Goal: Transaction & Acquisition: Book appointment/travel/reservation

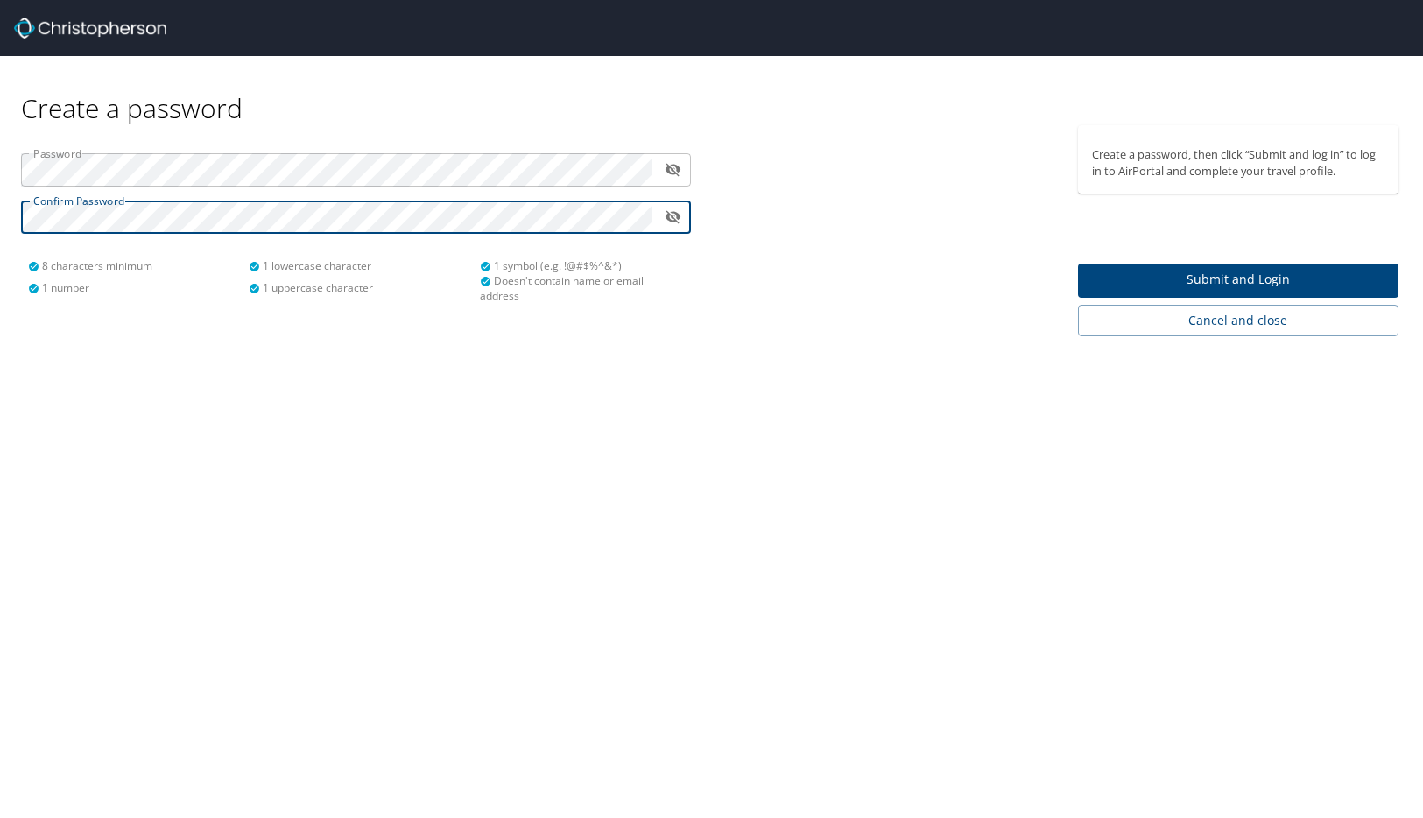
click at [1238, 275] on span "Submit and Login" at bounding box center [1238, 280] width 293 height 22
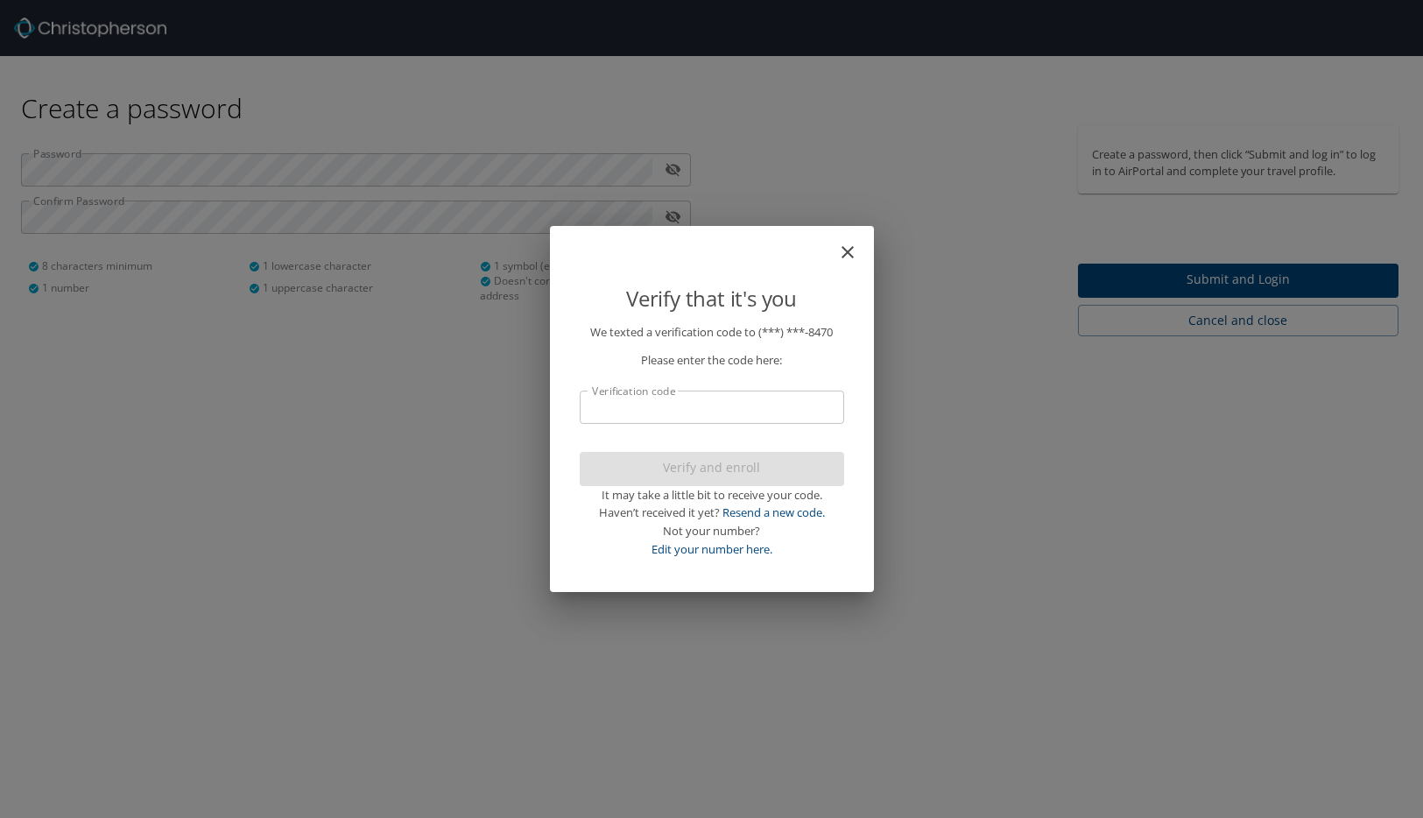
click at [760, 406] on input "Verification code" at bounding box center [712, 407] width 265 height 33
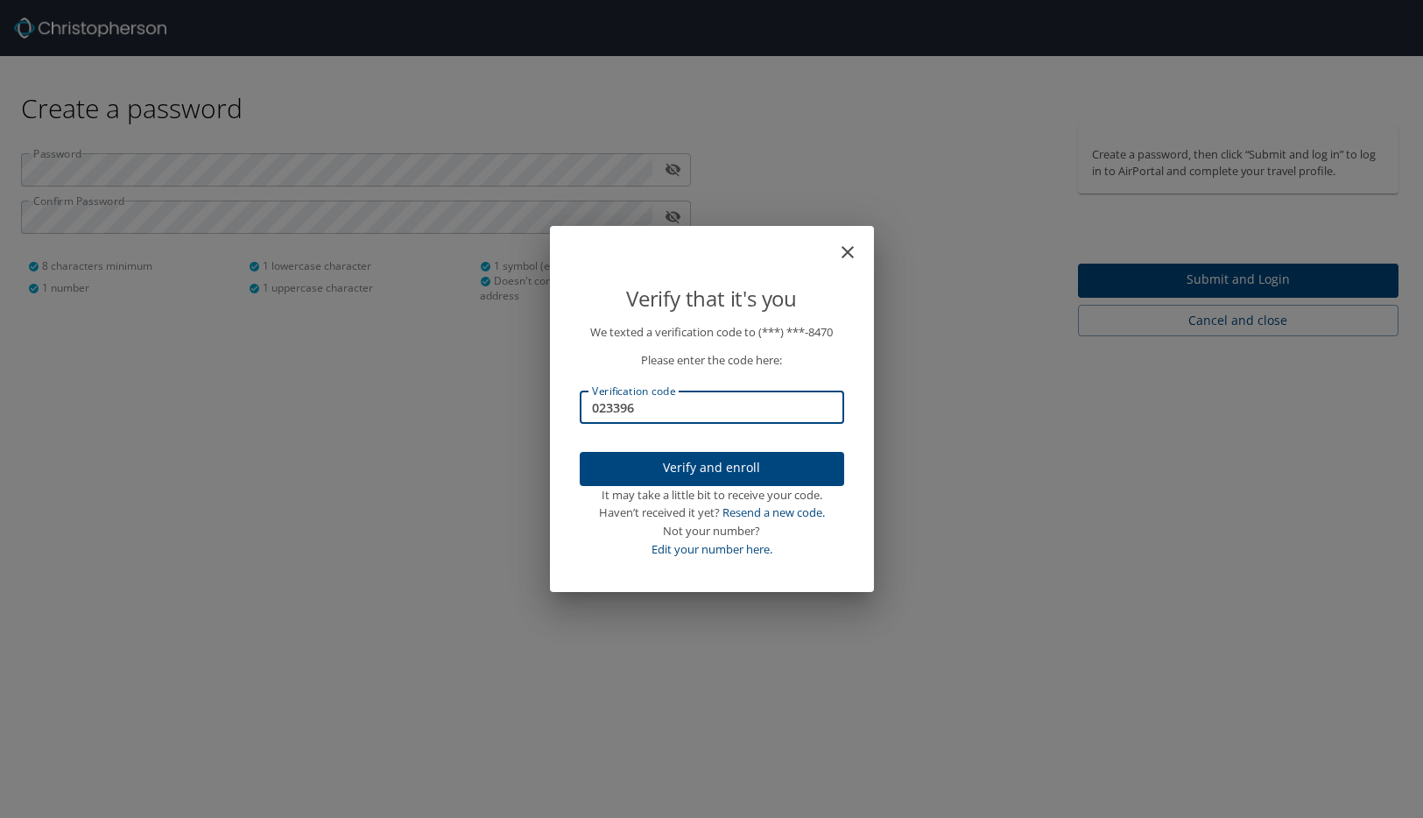
type input "023396"
click at [787, 466] on span "Verify and enroll" at bounding box center [712, 468] width 237 height 22
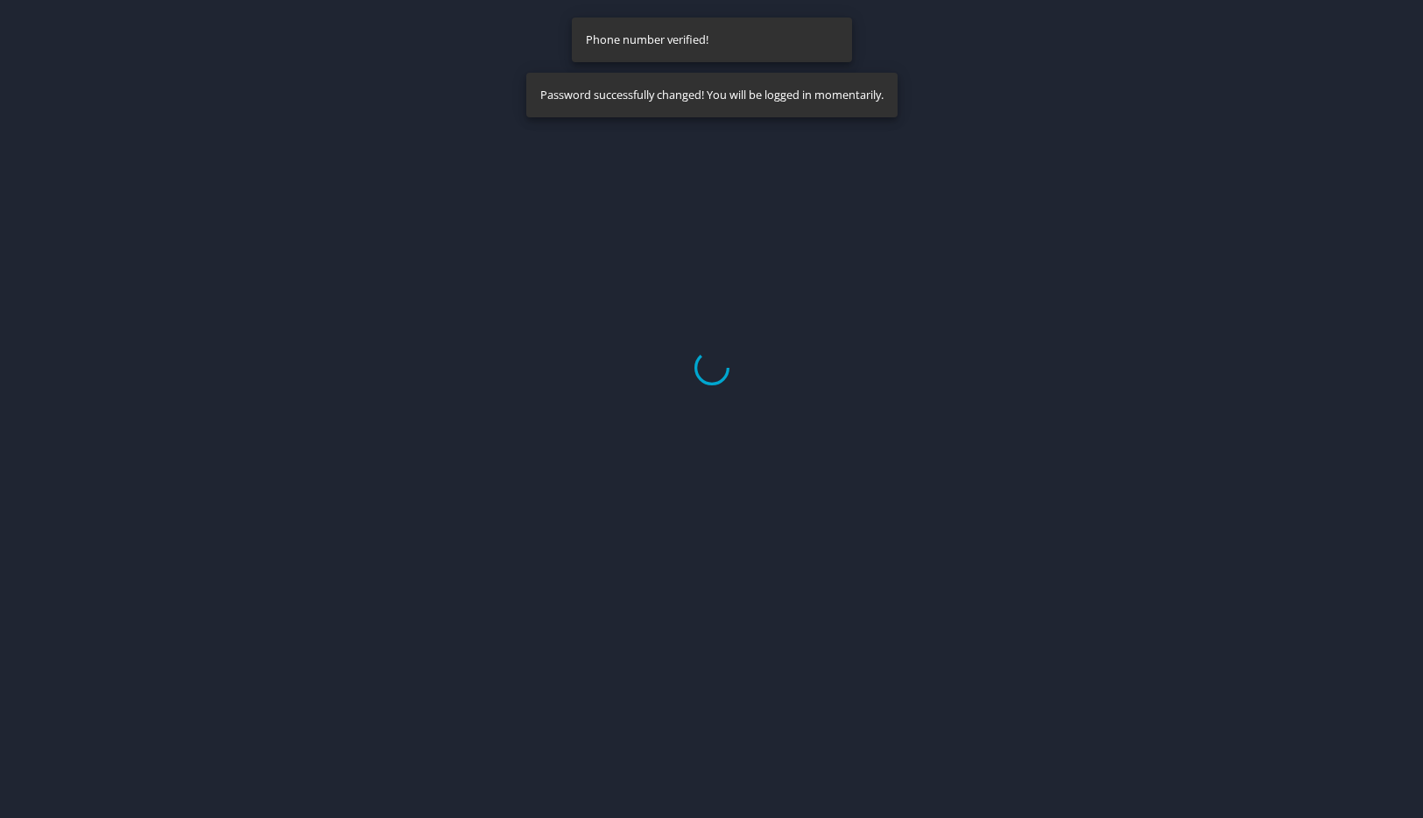
select select "US"
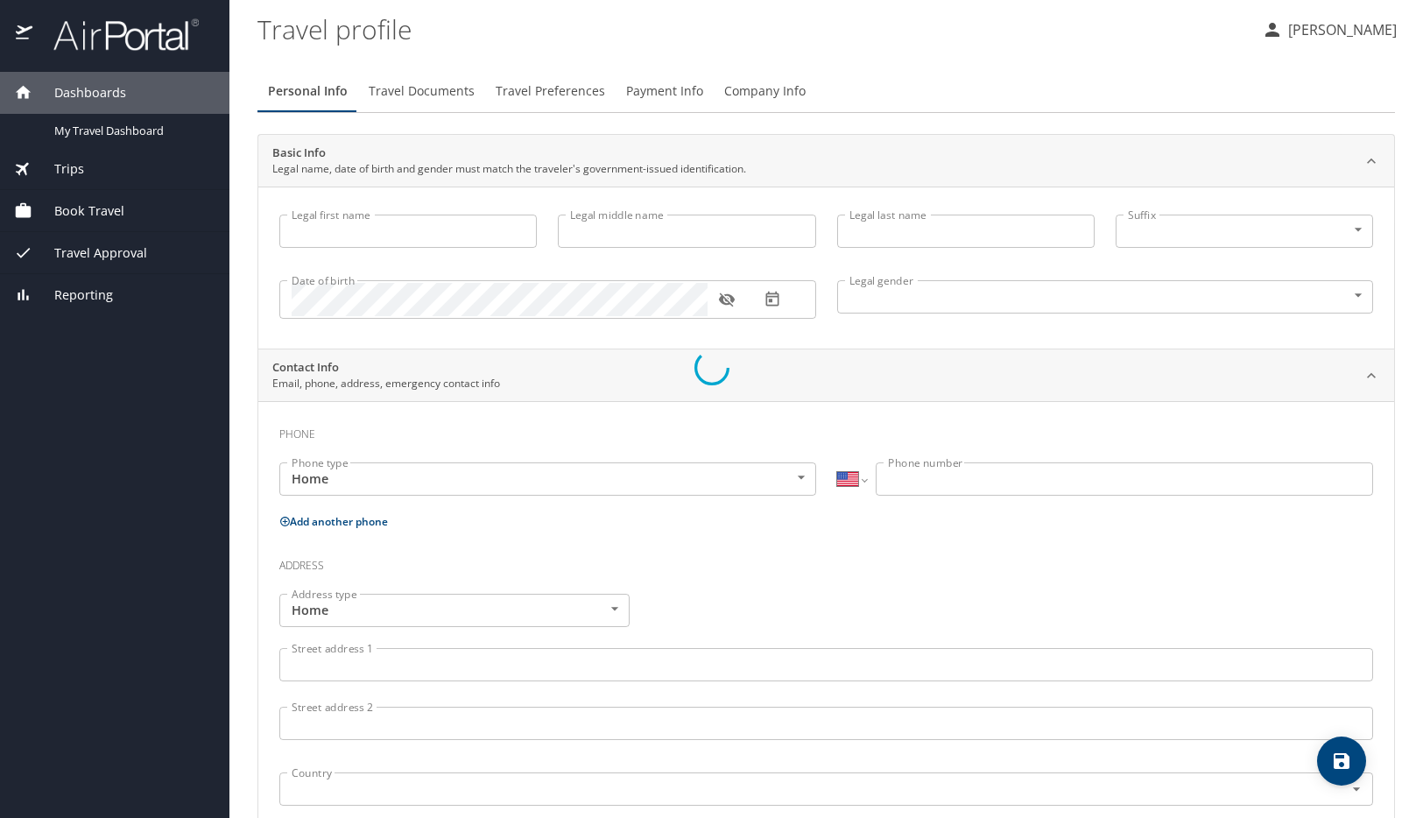
select select "US"
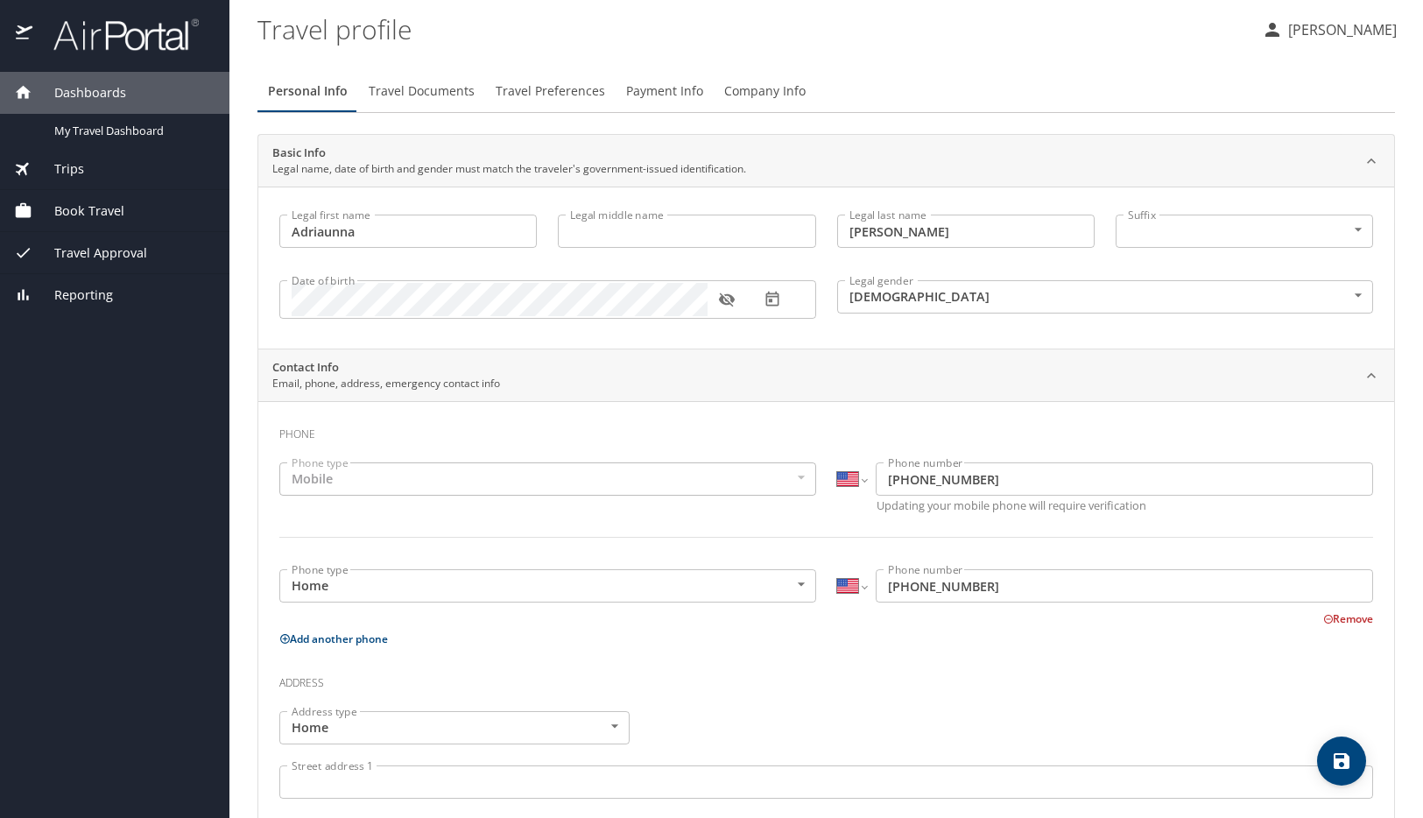
type input "Adriaunna"
type input "Ferrell"
type input "Female"
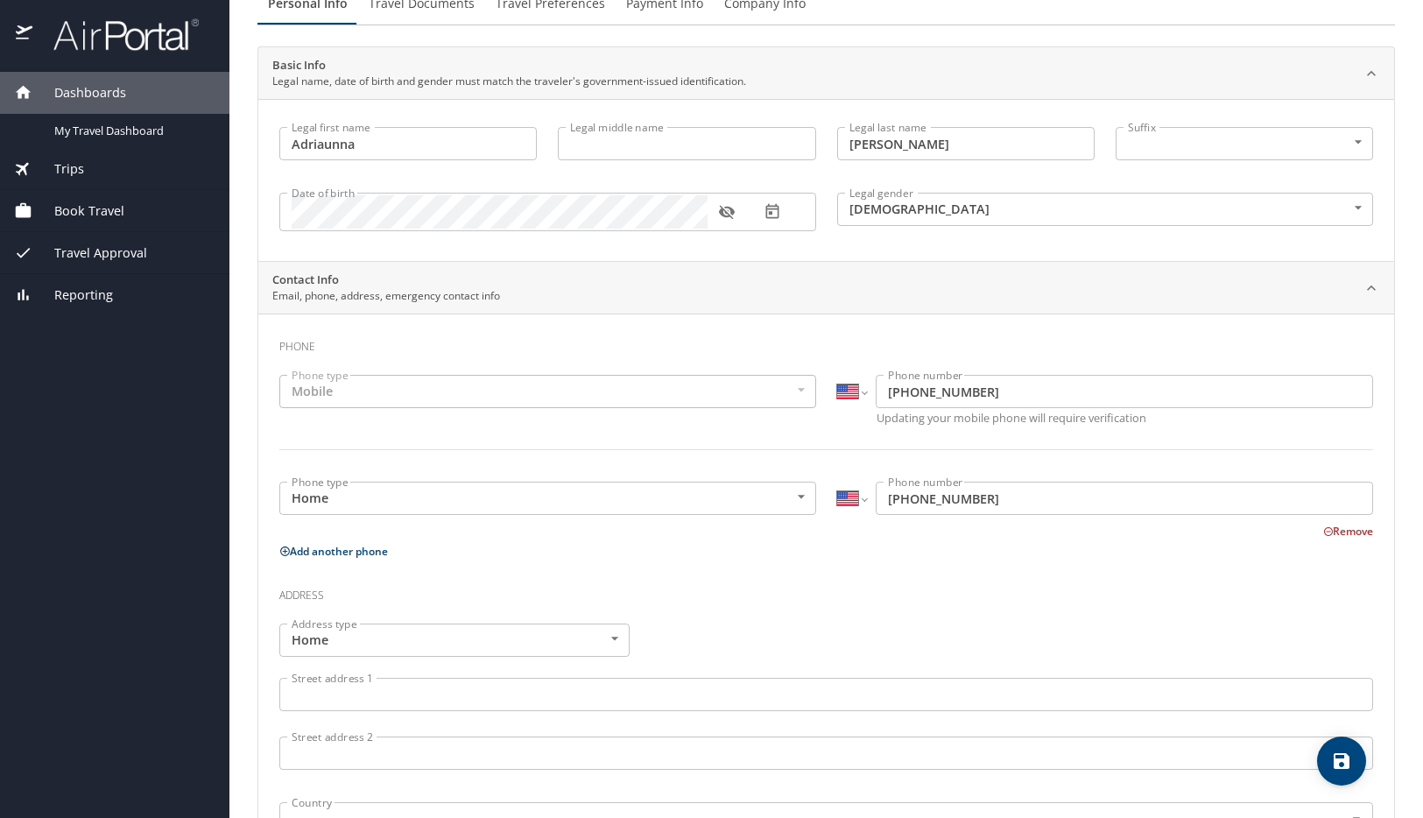
scroll to position [175, 0]
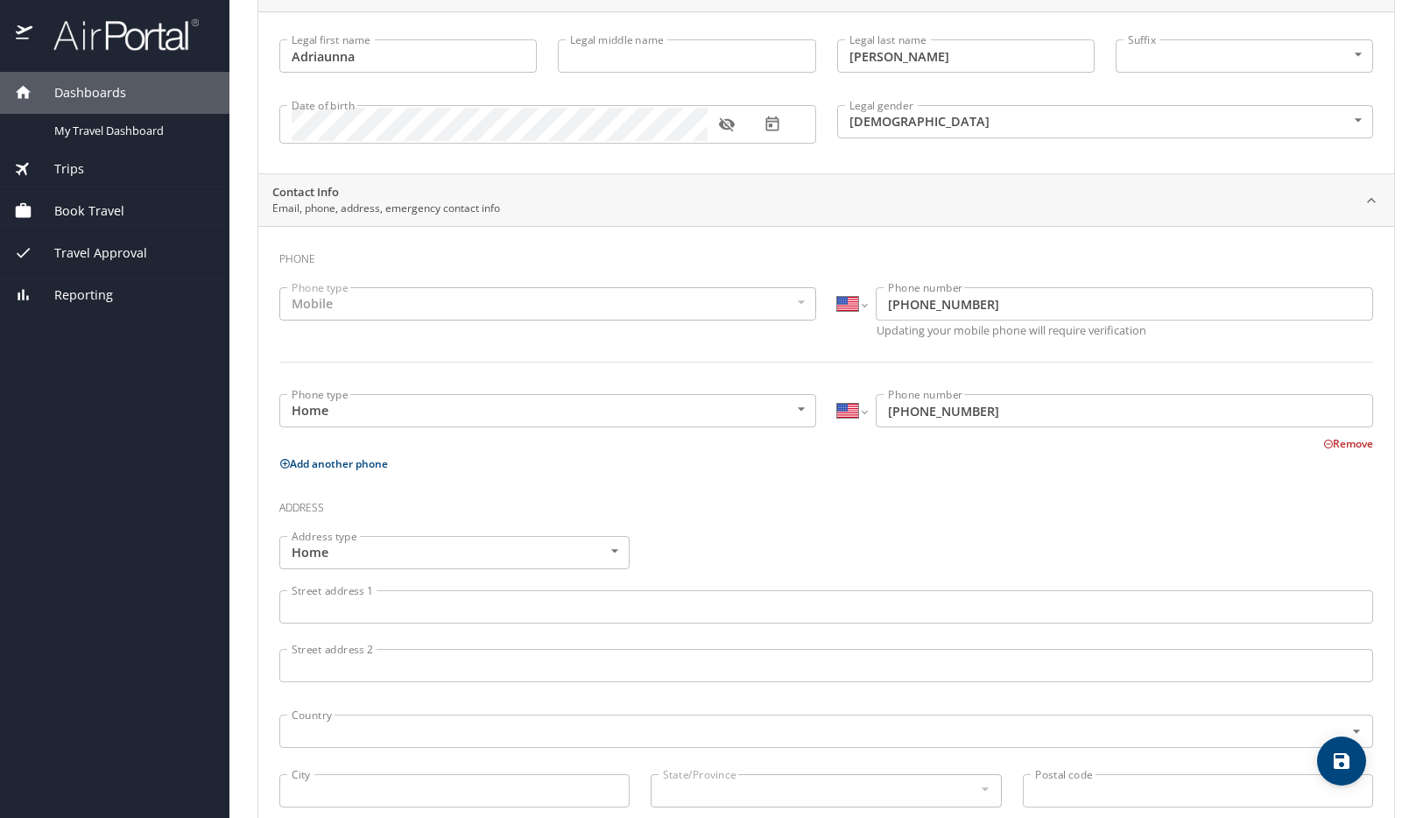
click at [794, 315] on div "Mobile" at bounding box center [547, 303] width 537 height 33
click at [788, 307] on div "Mobile" at bounding box center [547, 303] width 537 height 33
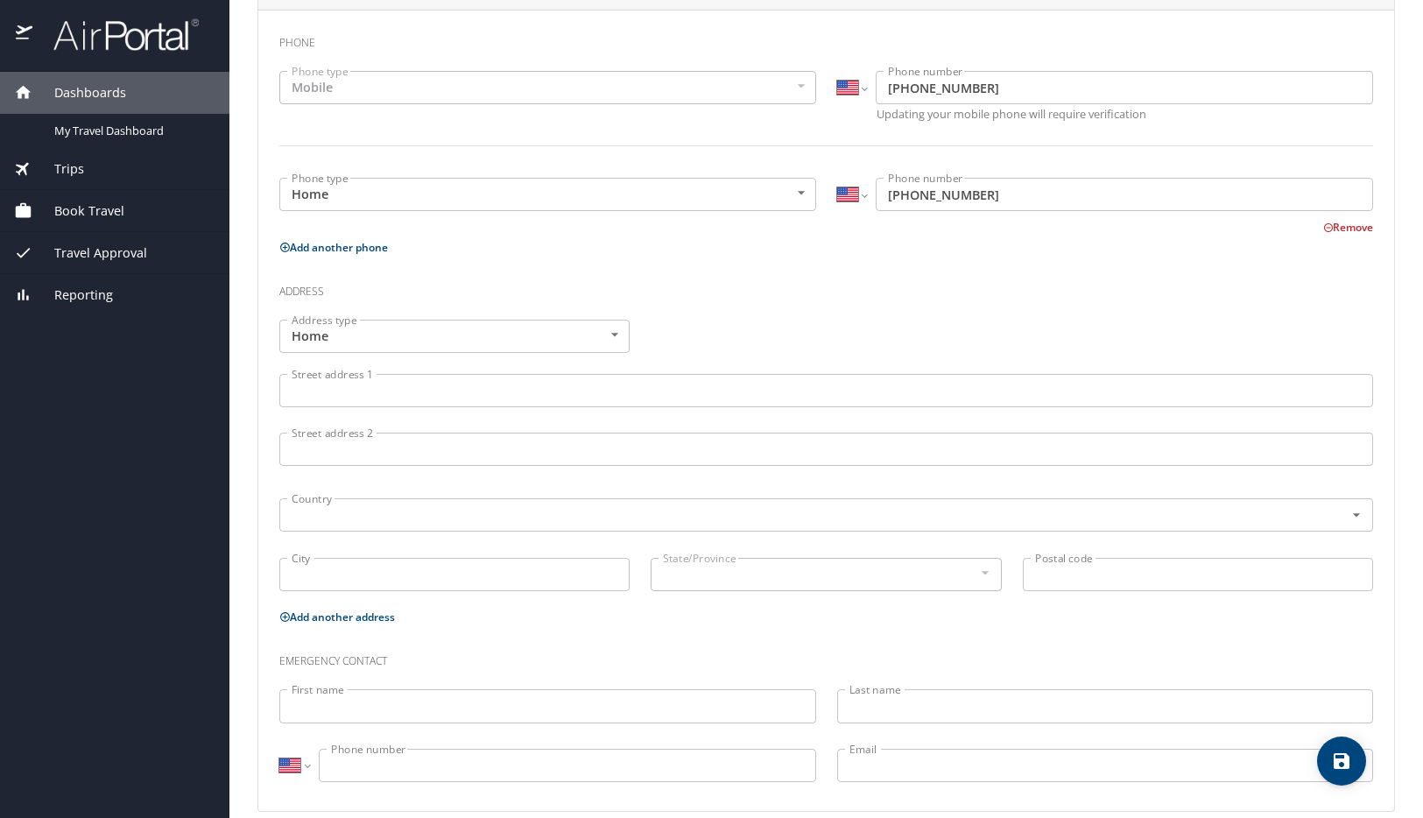
scroll to position [413, 0]
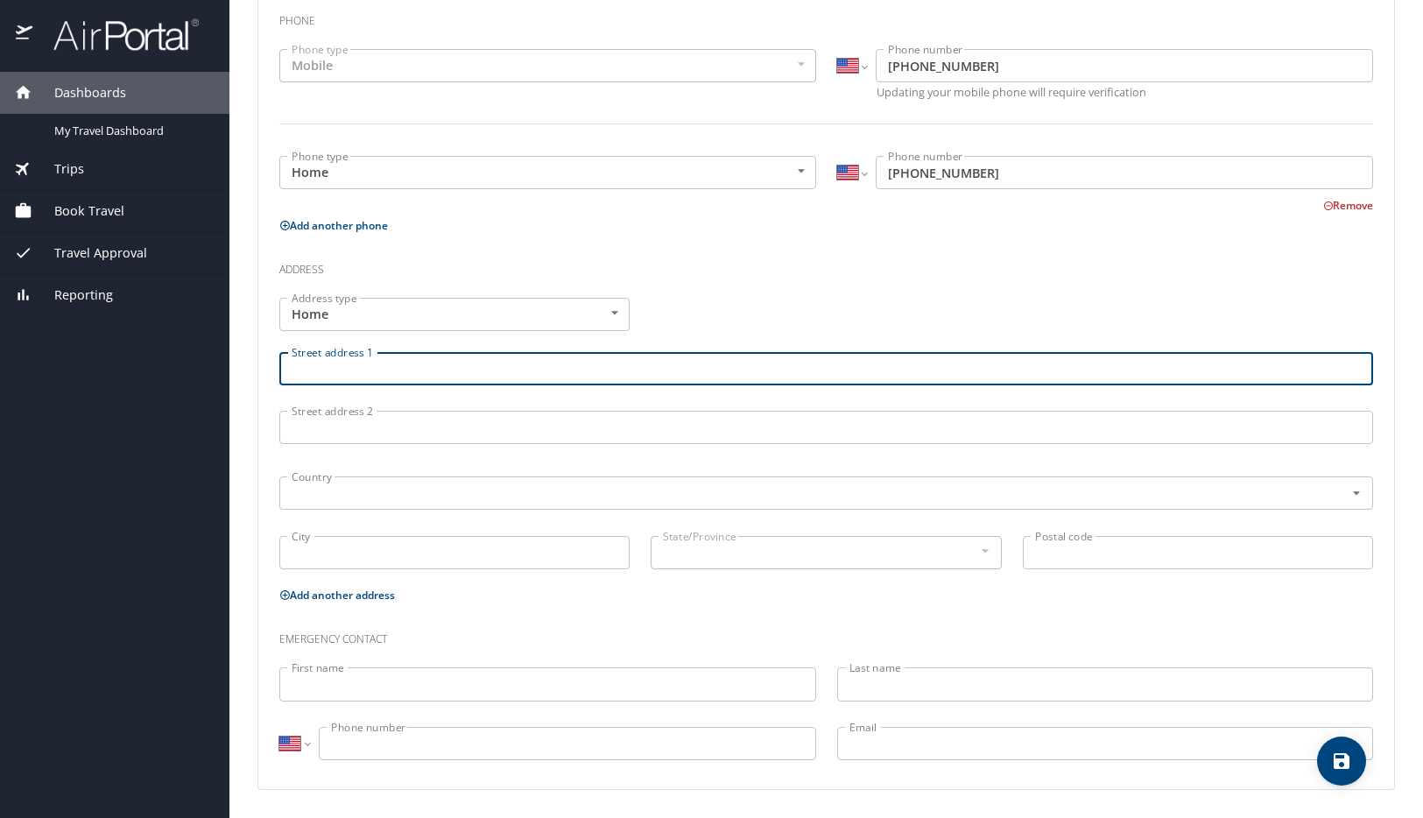
click at [413, 364] on input "Street address 1" at bounding box center [826, 368] width 1094 height 33
click at [636, 310] on div "Address type Home Home Address type" at bounding box center [454, 314] width 371 height 54
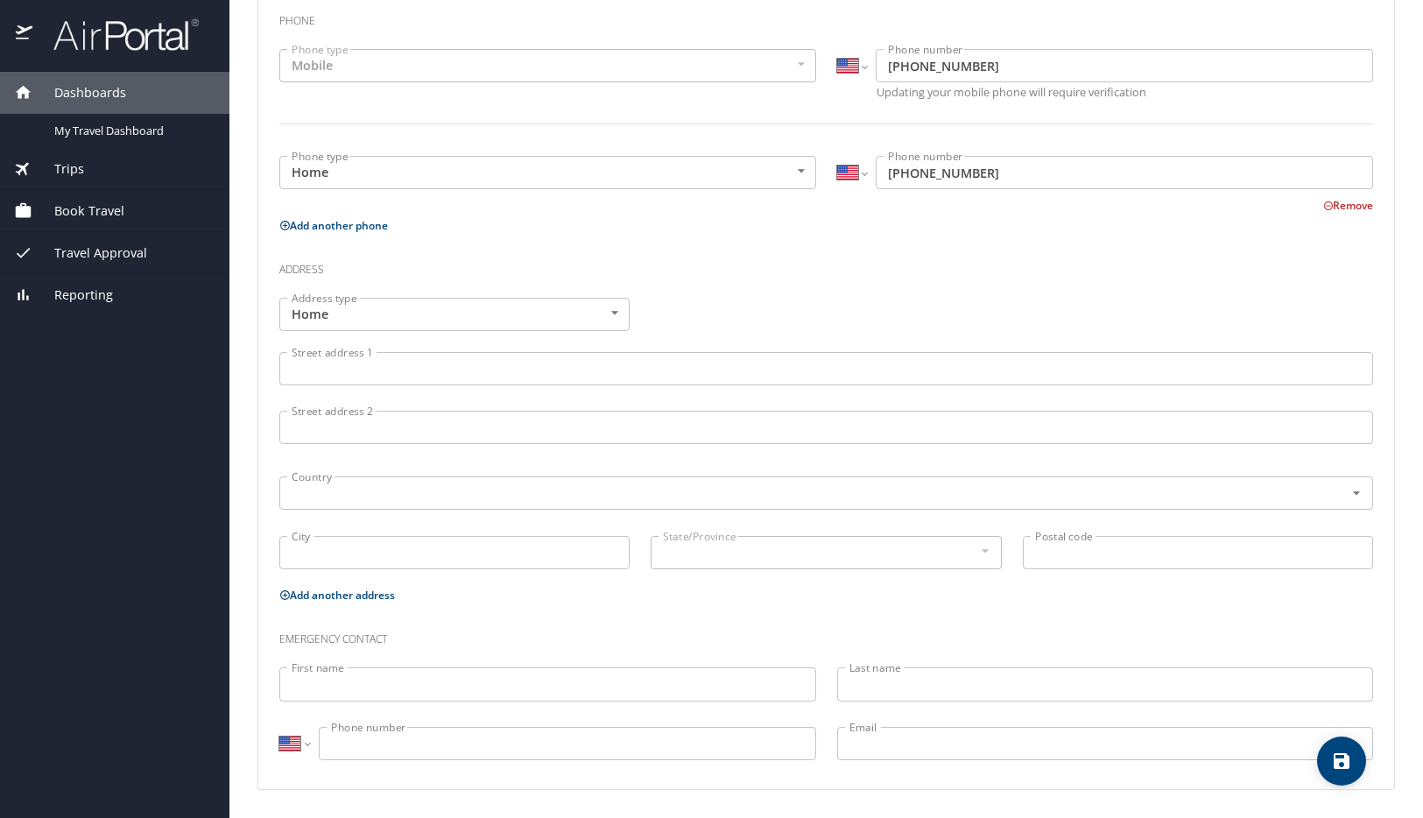
click at [608, 314] on body "Dashboards My Travel Dashboard Trips Current / Future Trips Past Trips Trips Mi…" at bounding box center [711, 409] width 1423 height 818
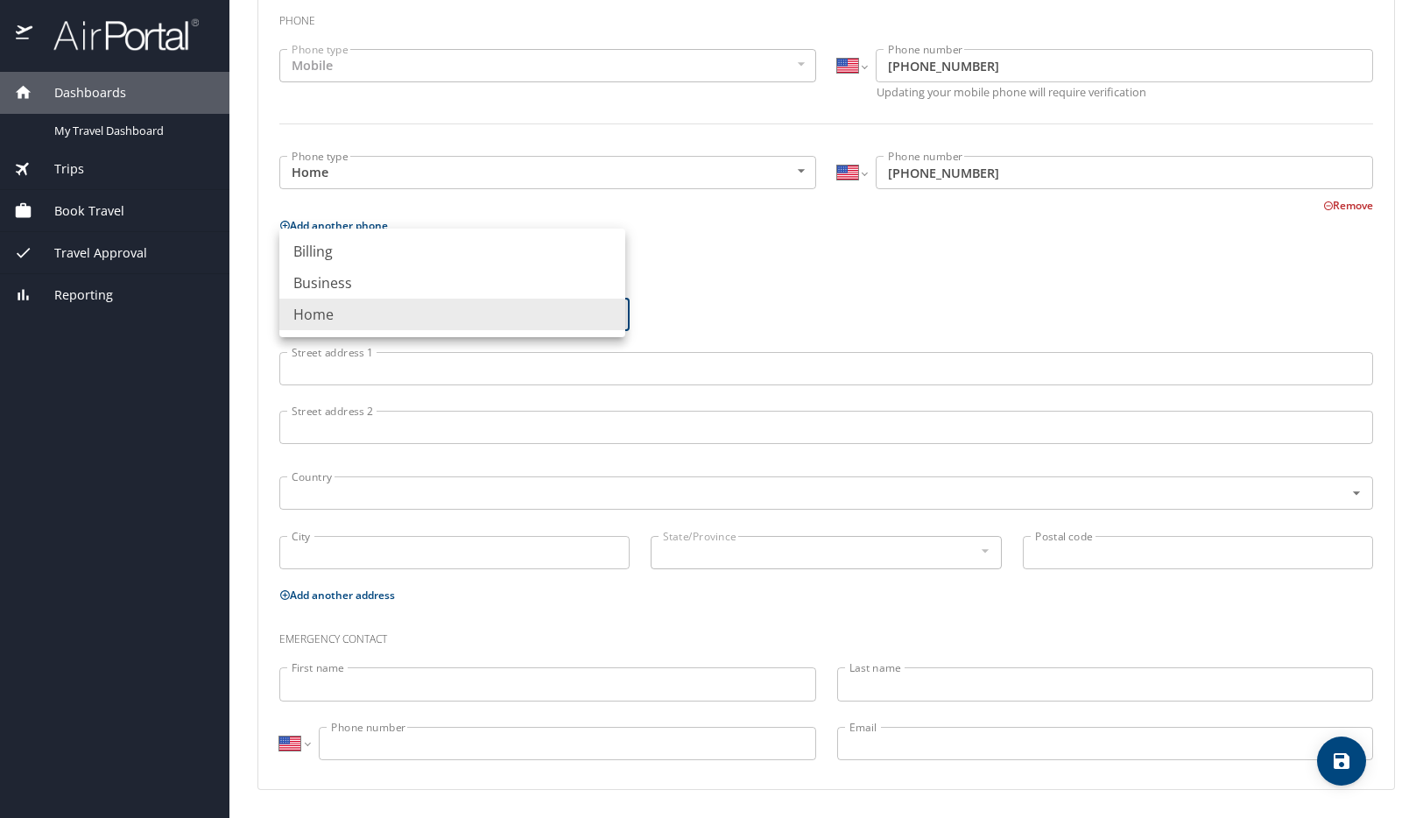
click at [521, 291] on li "Business" at bounding box center [452, 283] width 346 height 32
type input "Business"
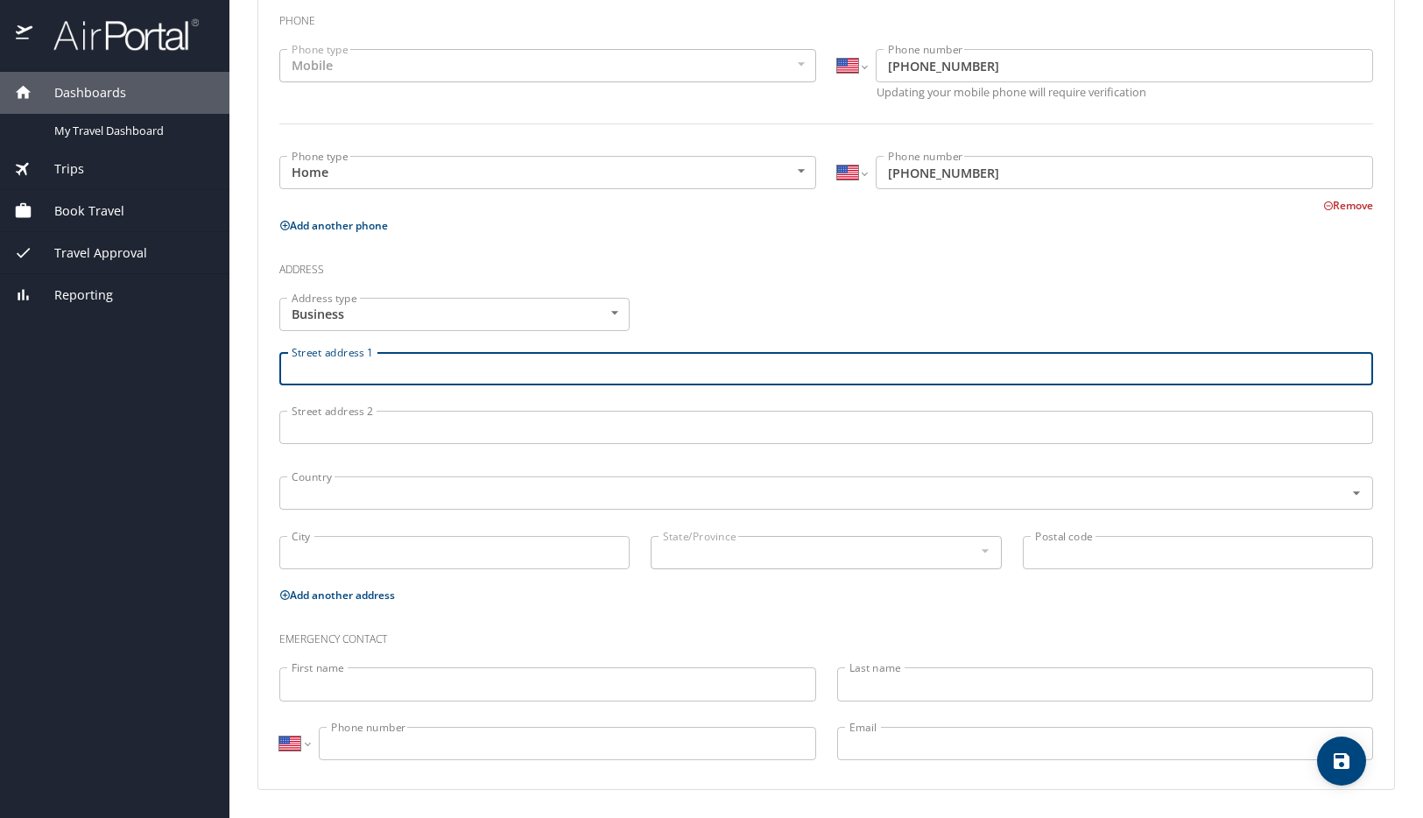
click at [477, 360] on input "Street address 1" at bounding box center [826, 368] width 1094 height 33
type input "1900 Gravier Street"
click at [442, 491] on input "text" at bounding box center [801, 493] width 1032 height 23
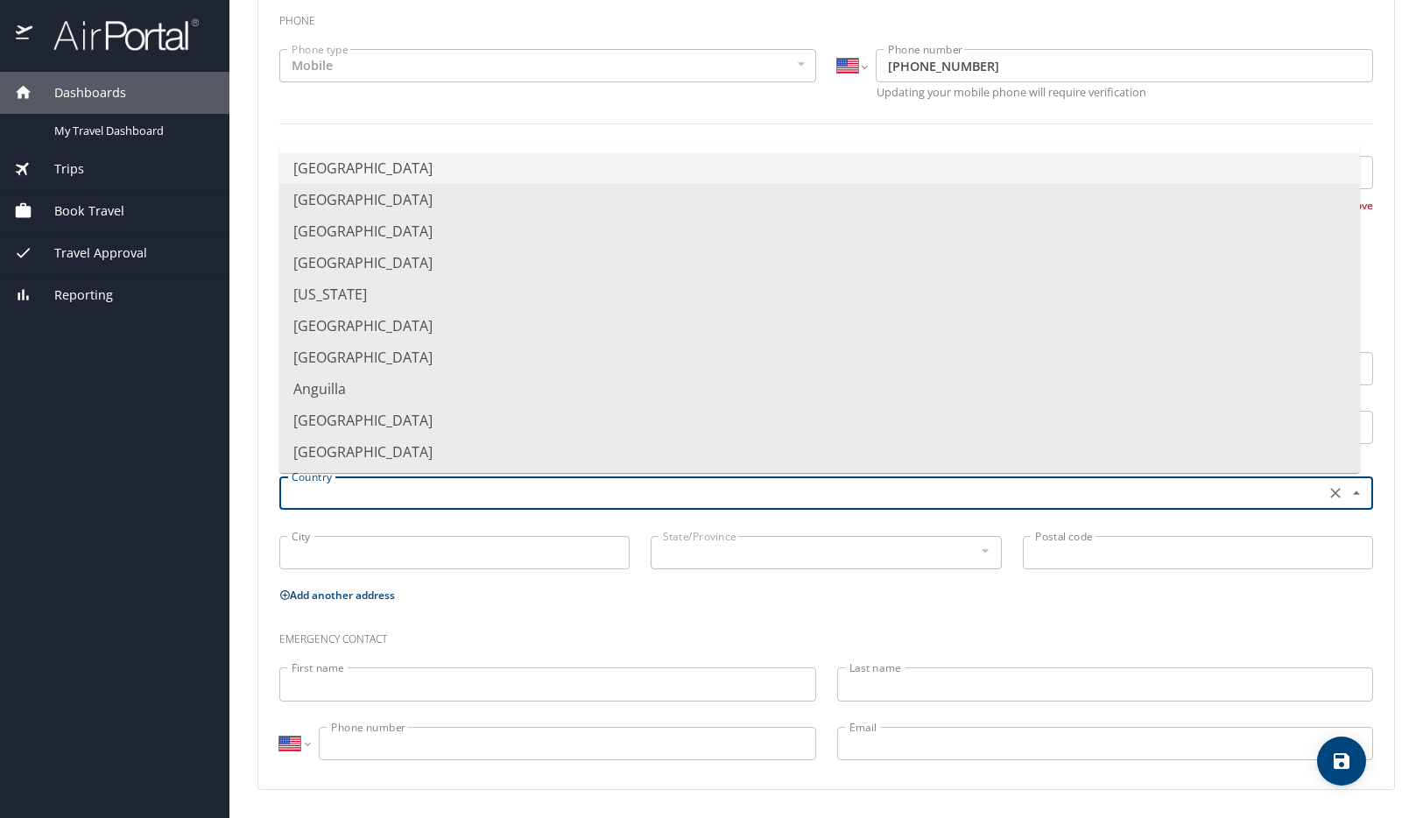
click at [416, 167] on li "United States of America" at bounding box center [819, 168] width 1081 height 32
type input "United States of America"
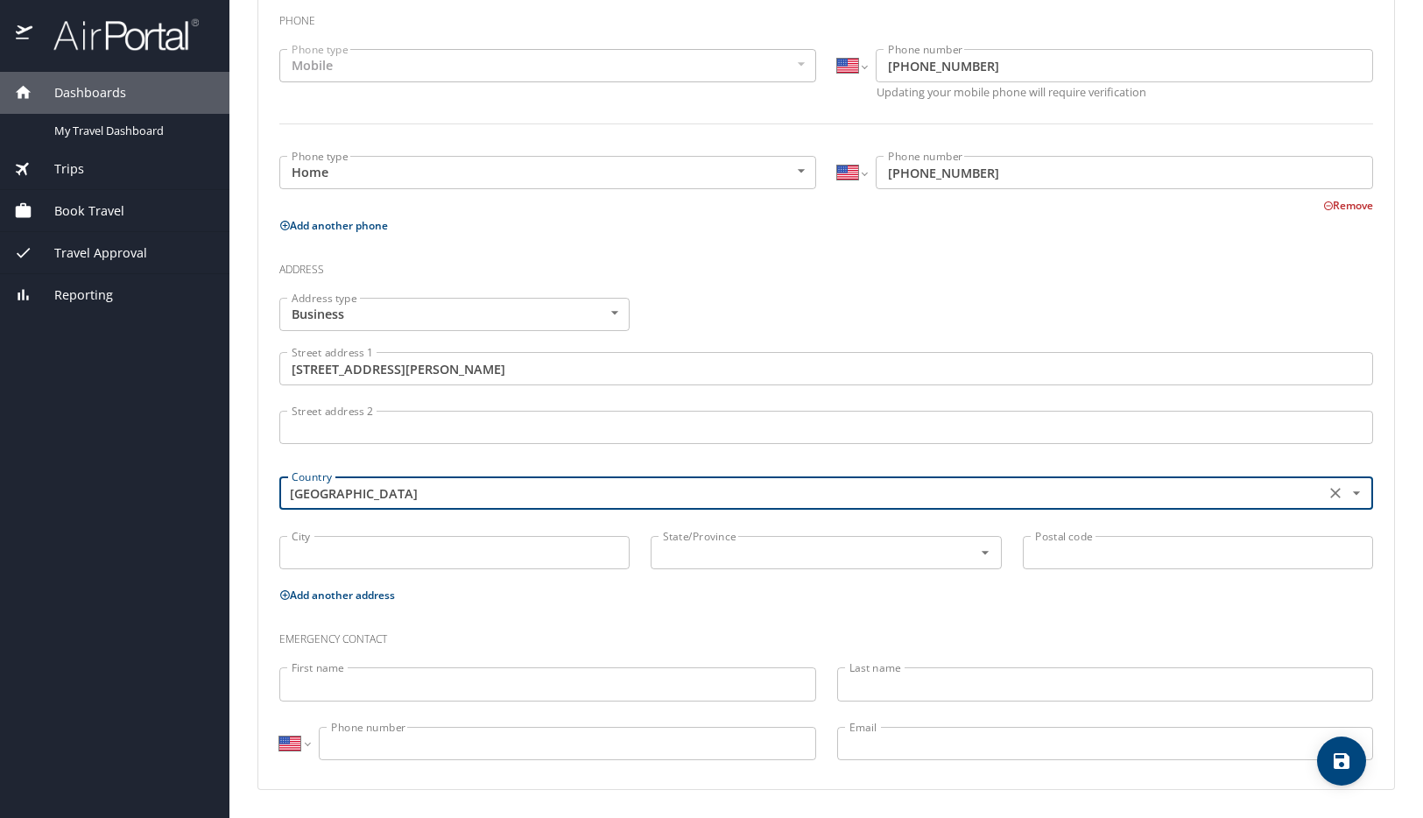
click at [496, 564] on input "City" at bounding box center [454, 552] width 350 height 33
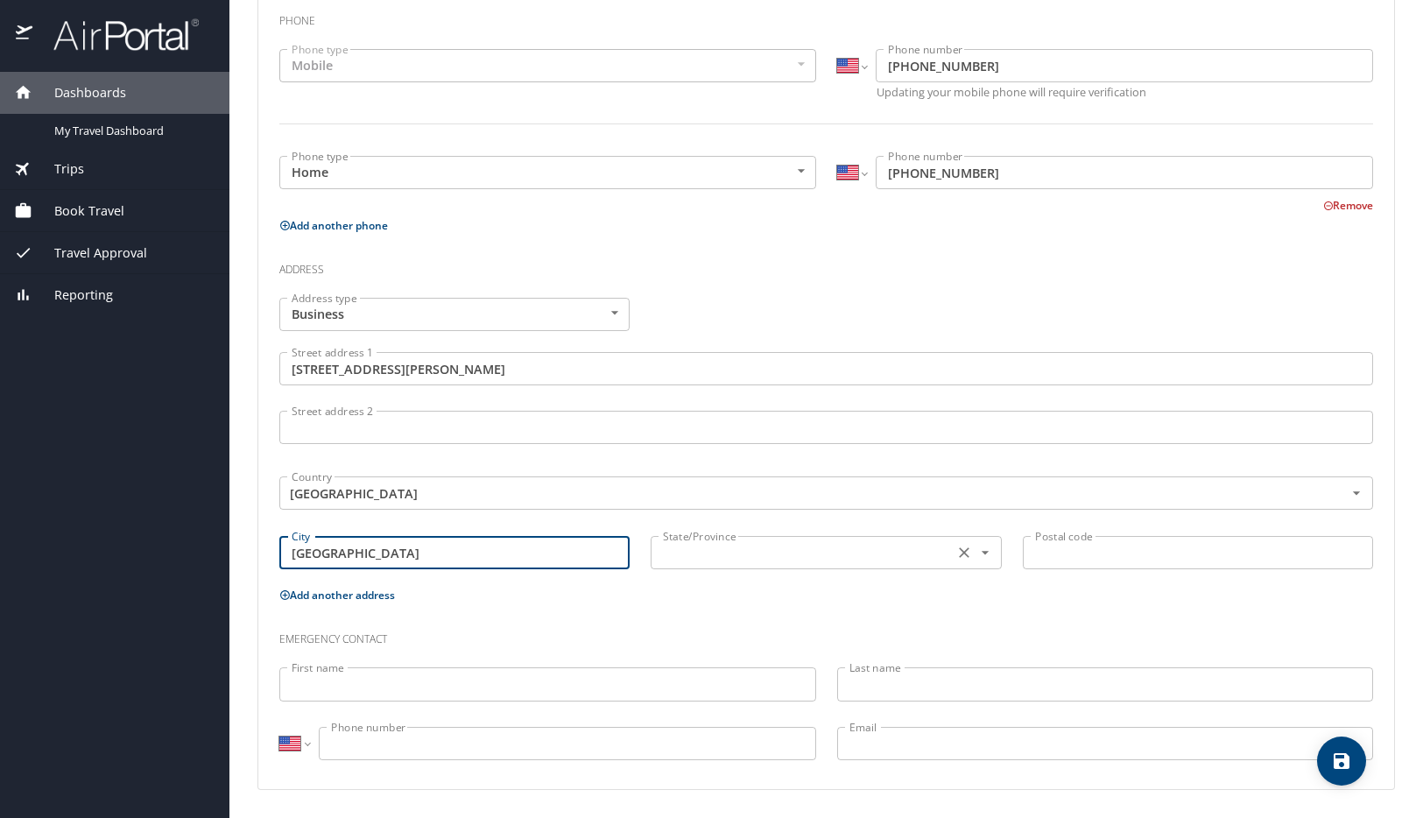
type input "New Orleans"
click at [739, 546] on input "text" at bounding box center [800, 552] width 288 height 23
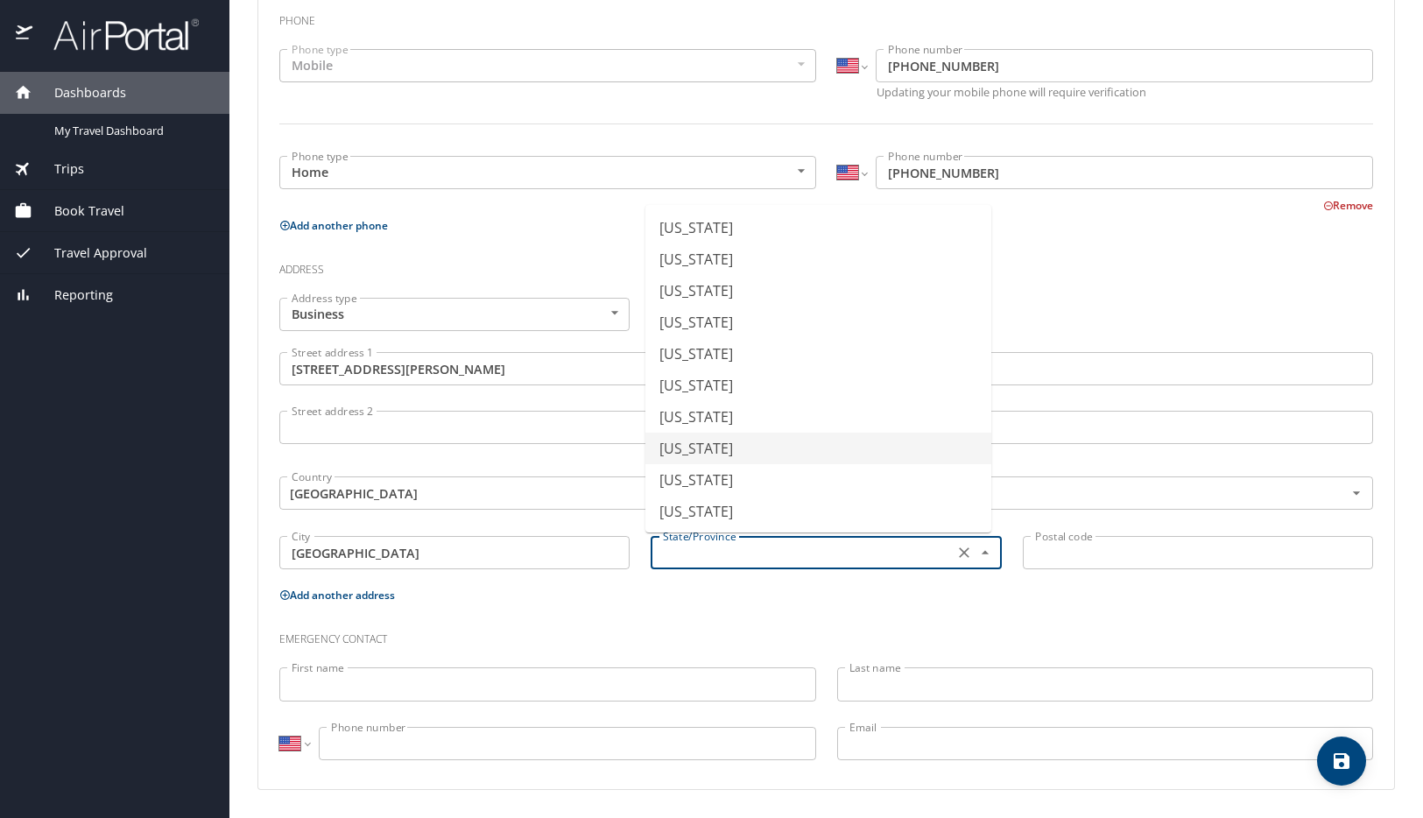
scroll to position [438, 0]
click at [717, 366] on li "Louisiana" at bounding box center [819, 358] width 346 height 32
type input "Louisiana"
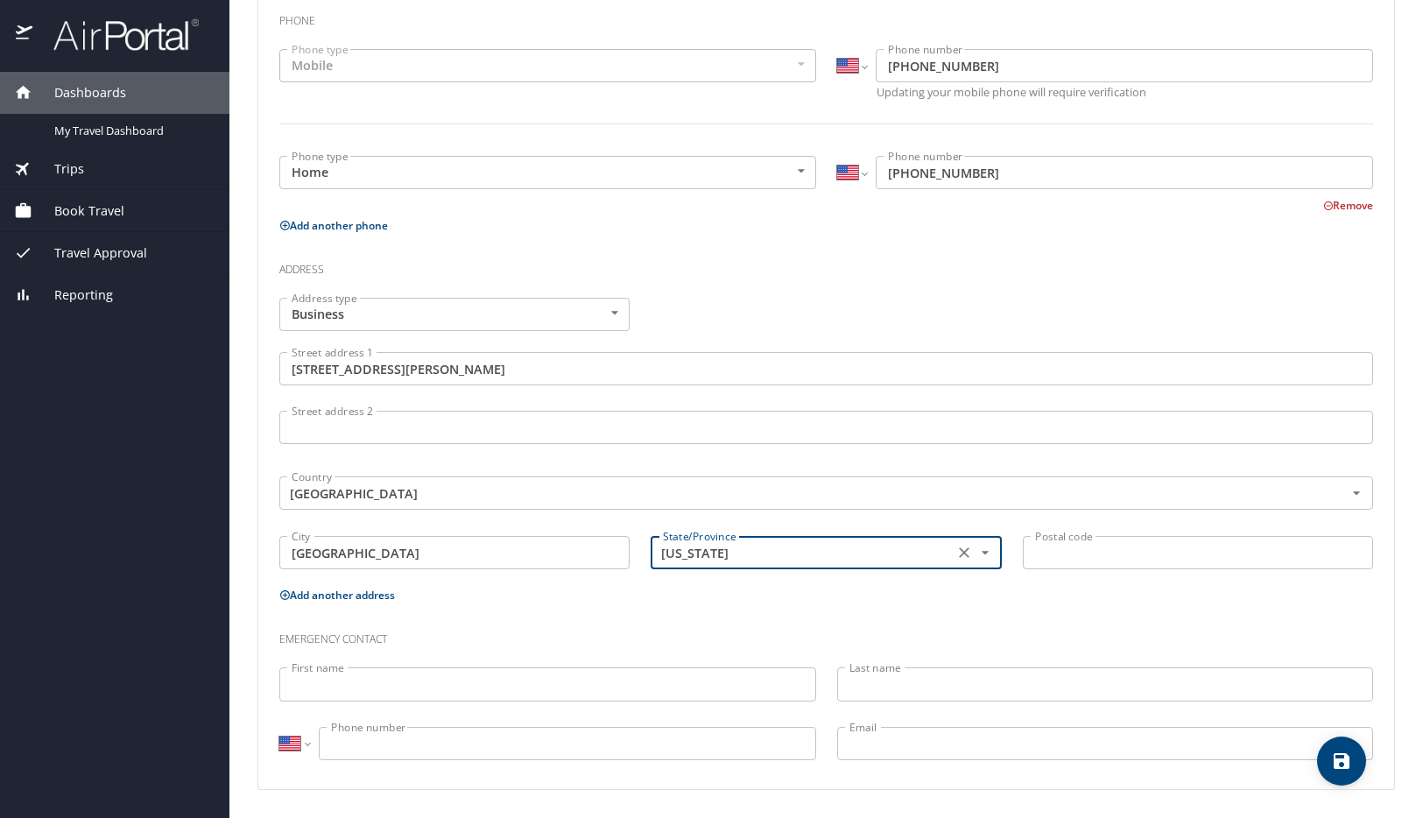
click at [1062, 557] on input "Postal code" at bounding box center [1198, 552] width 350 height 33
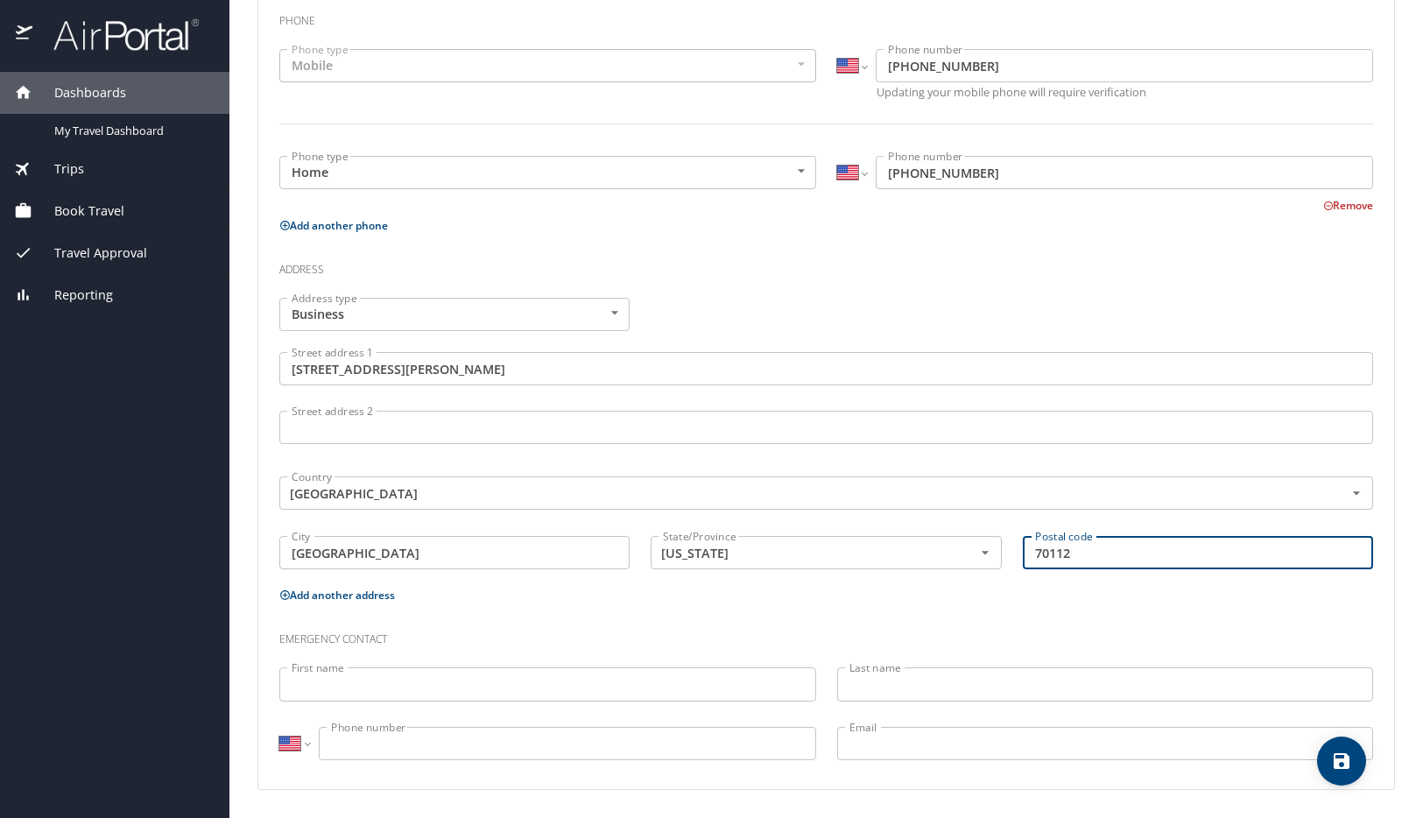
type input "70112"
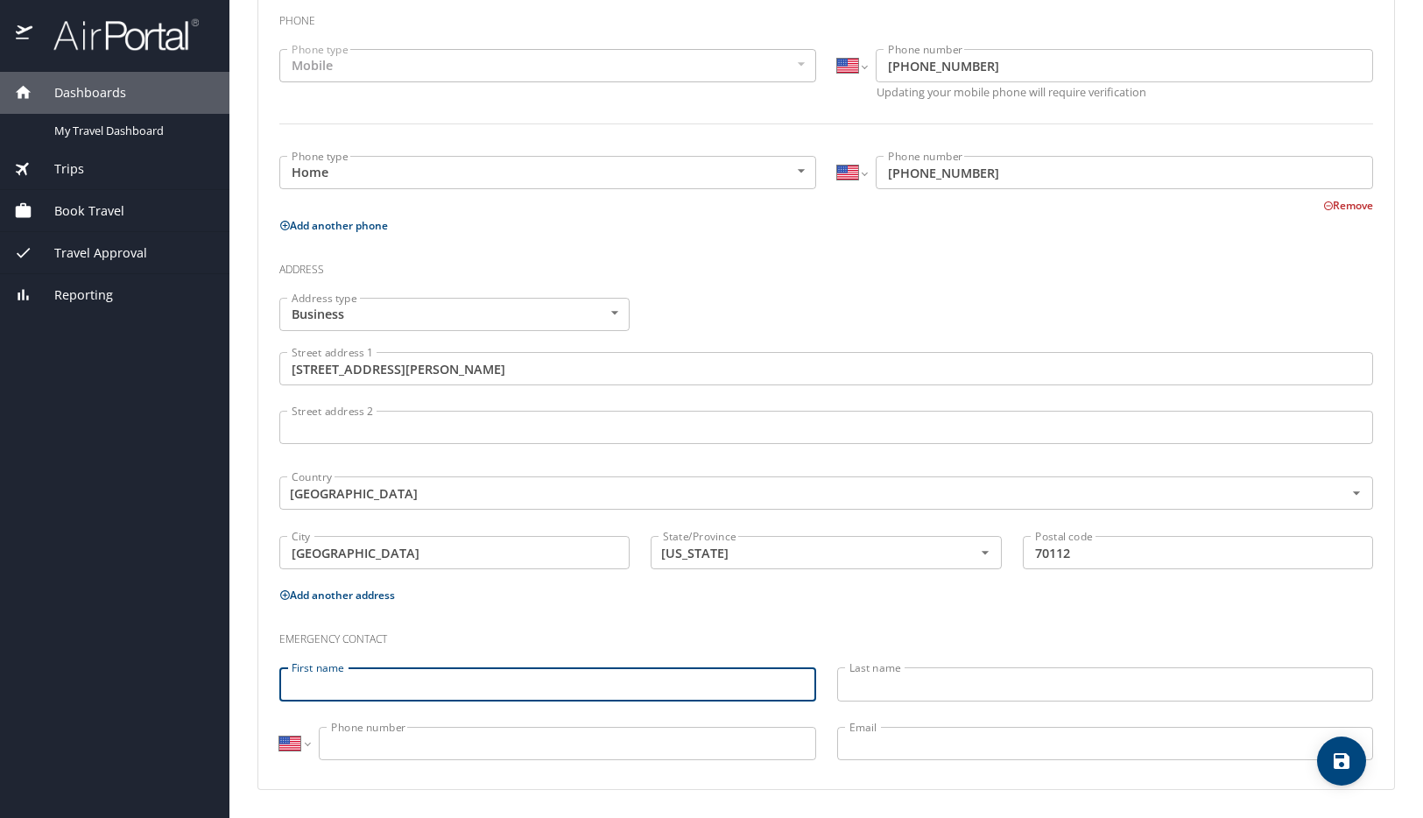
click at [545, 692] on input "First name" at bounding box center [547, 683] width 537 height 33
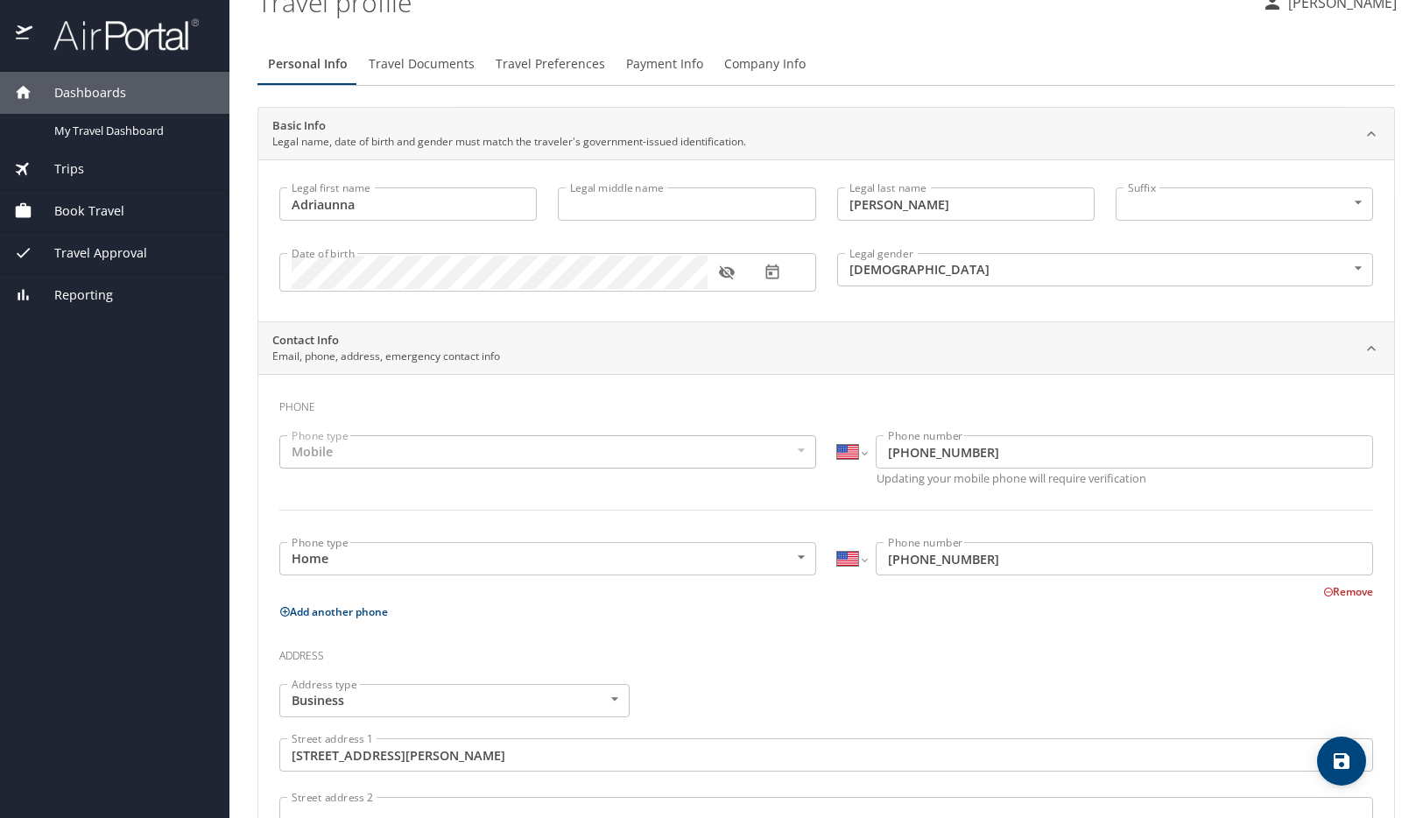
scroll to position [0, 0]
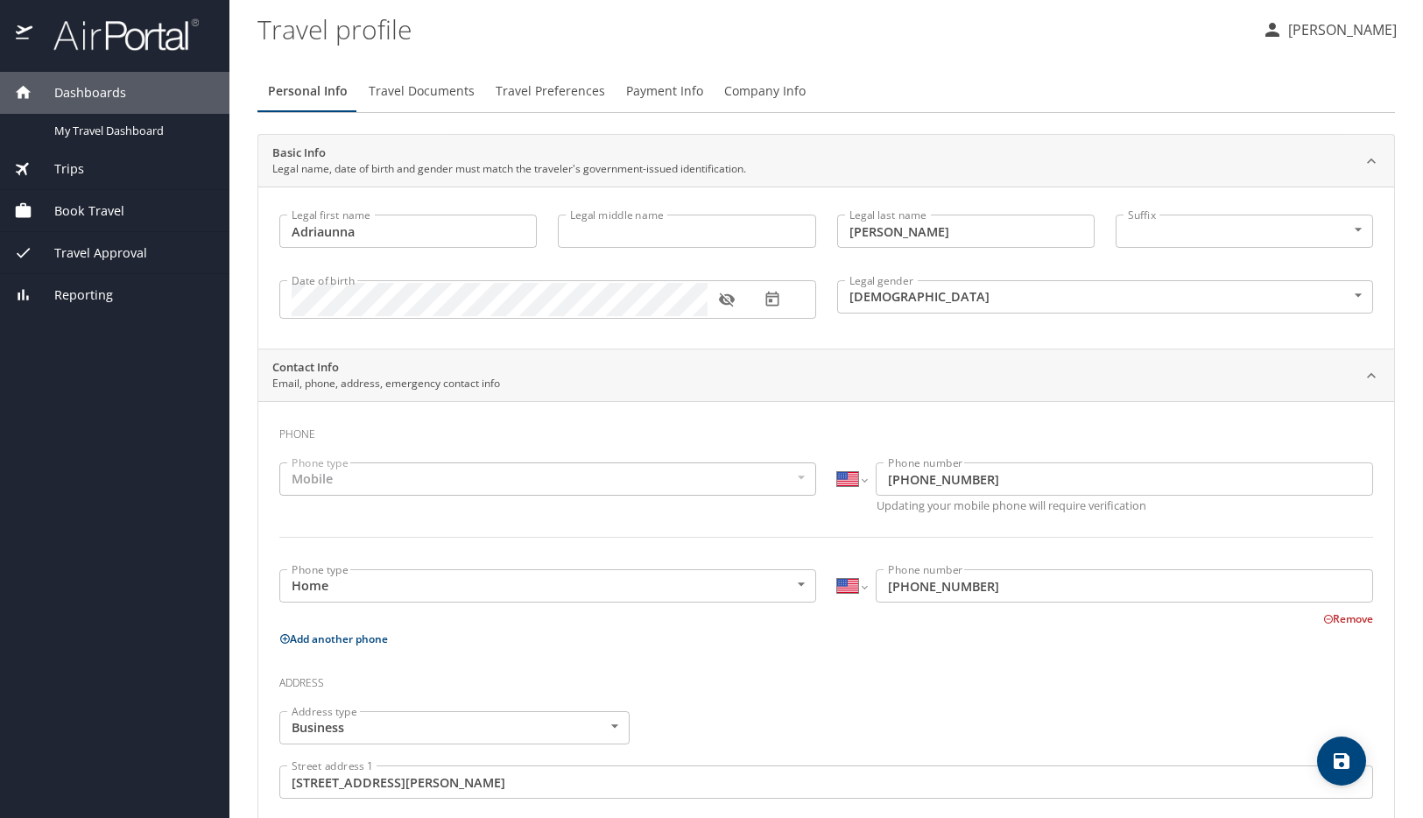
click at [784, 581] on body "Dashboards My Travel Dashboard Trips Current / Future Trips Past Trips Trips Mi…" at bounding box center [711, 409] width 1423 height 818
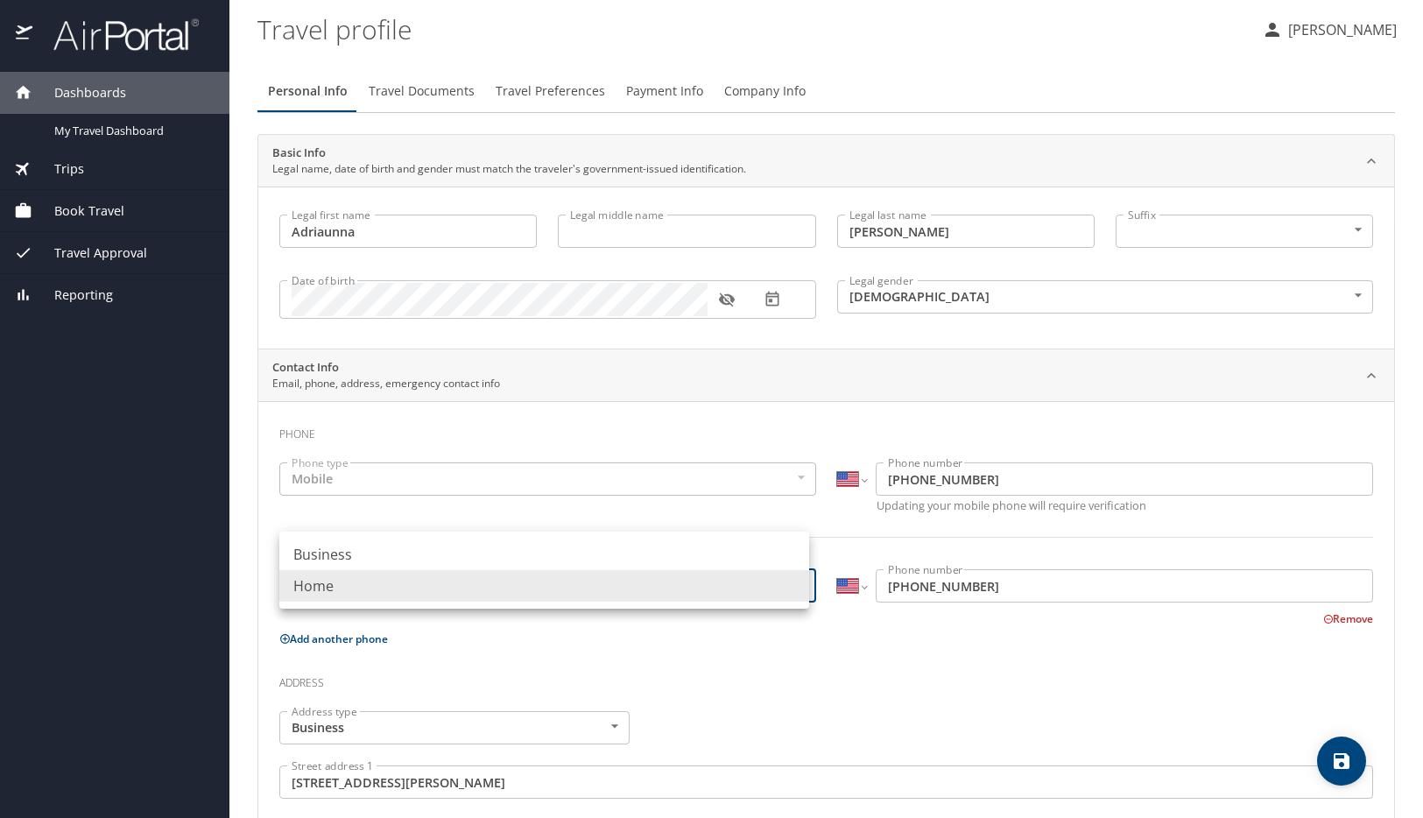
click at [344, 545] on li "Business" at bounding box center [544, 555] width 530 height 32
type input "Business"
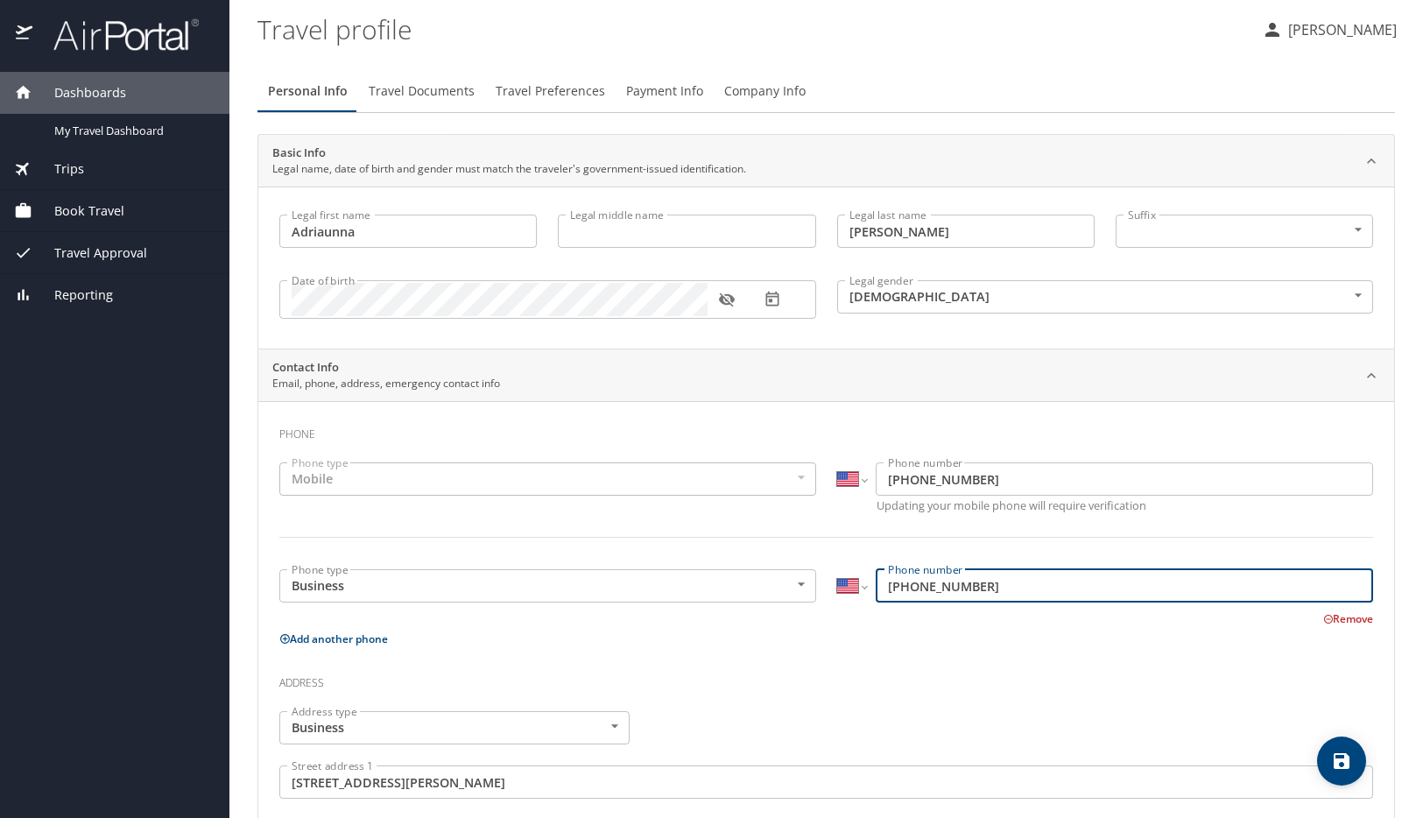
drag, startPoint x: 1075, startPoint y: 593, endPoint x: 931, endPoint y: 595, distance: 143.7
click at [931, 595] on input "(504) 739-8470" at bounding box center [1125, 585] width 498 height 33
type input "(504) 568-4108"
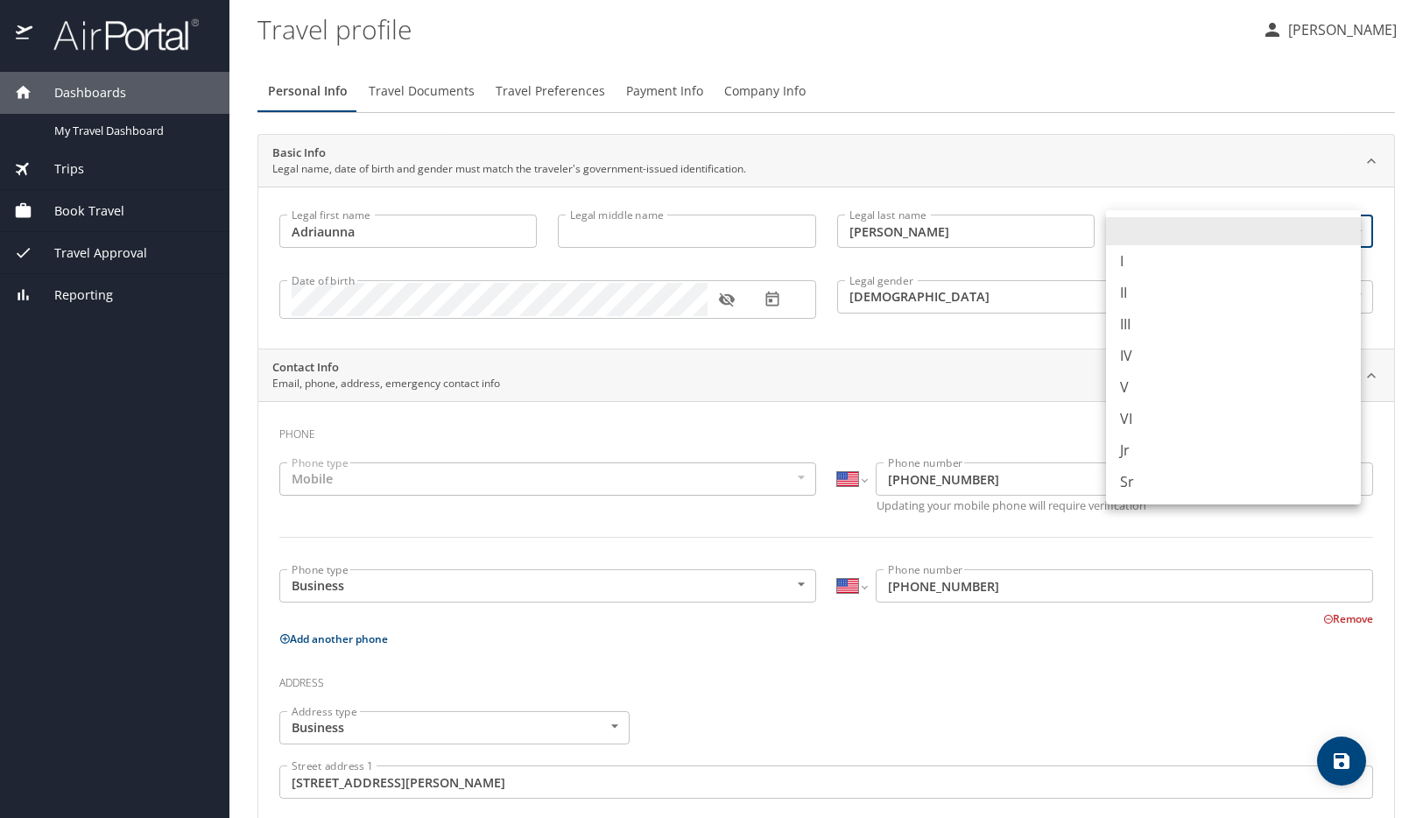
click at [1337, 225] on body "Dashboards My Travel Dashboard Trips Current / Future Trips Past Trips Trips Mi…" at bounding box center [711, 409] width 1423 height 818
click at [1030, 338] on div at bounding box center [711, 409] width 1423 height 818
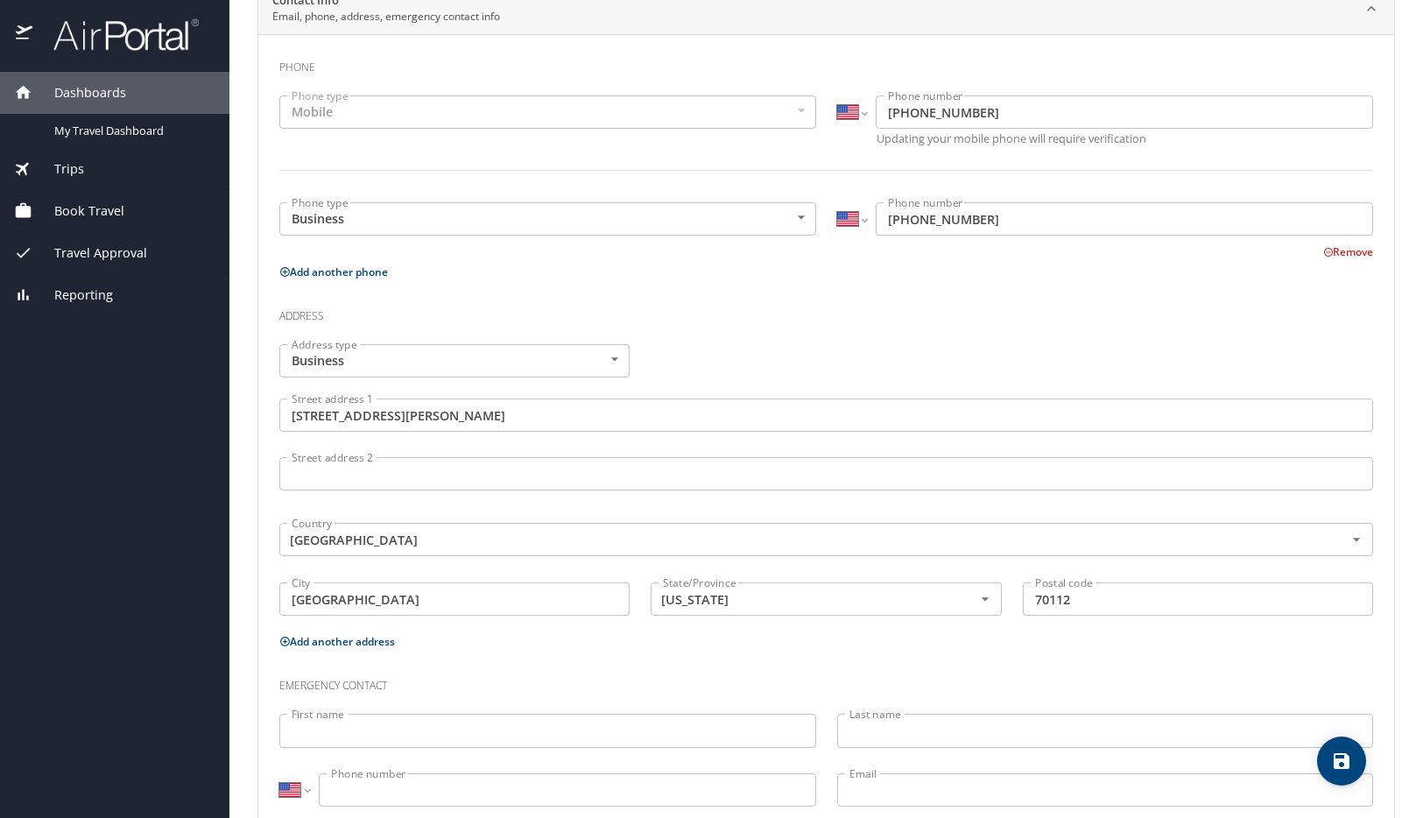
scroll to position [413, 0]
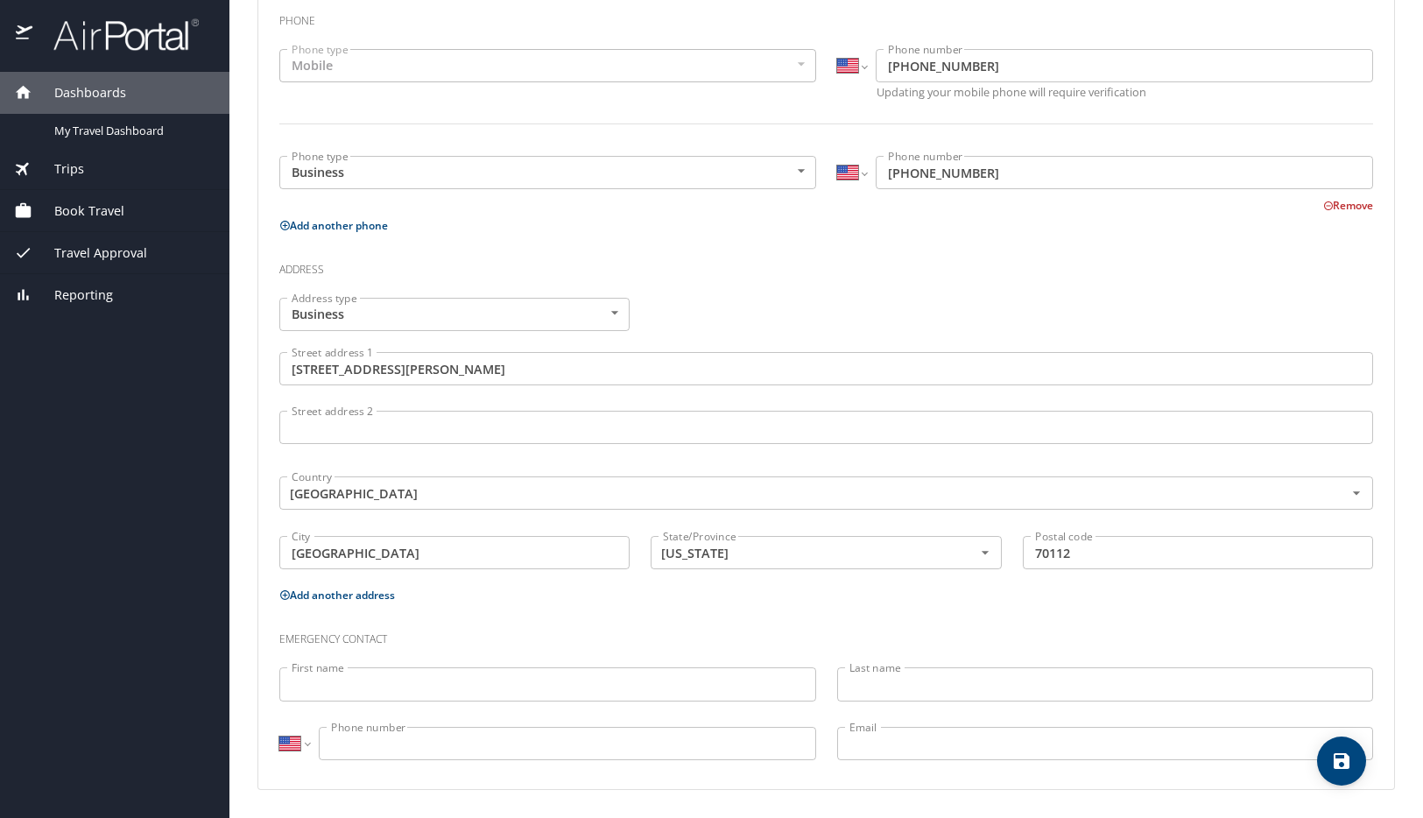
click at [1328, 760] on span "save" at bounding box center [1341, 761] width 49 height 21
select select "US"
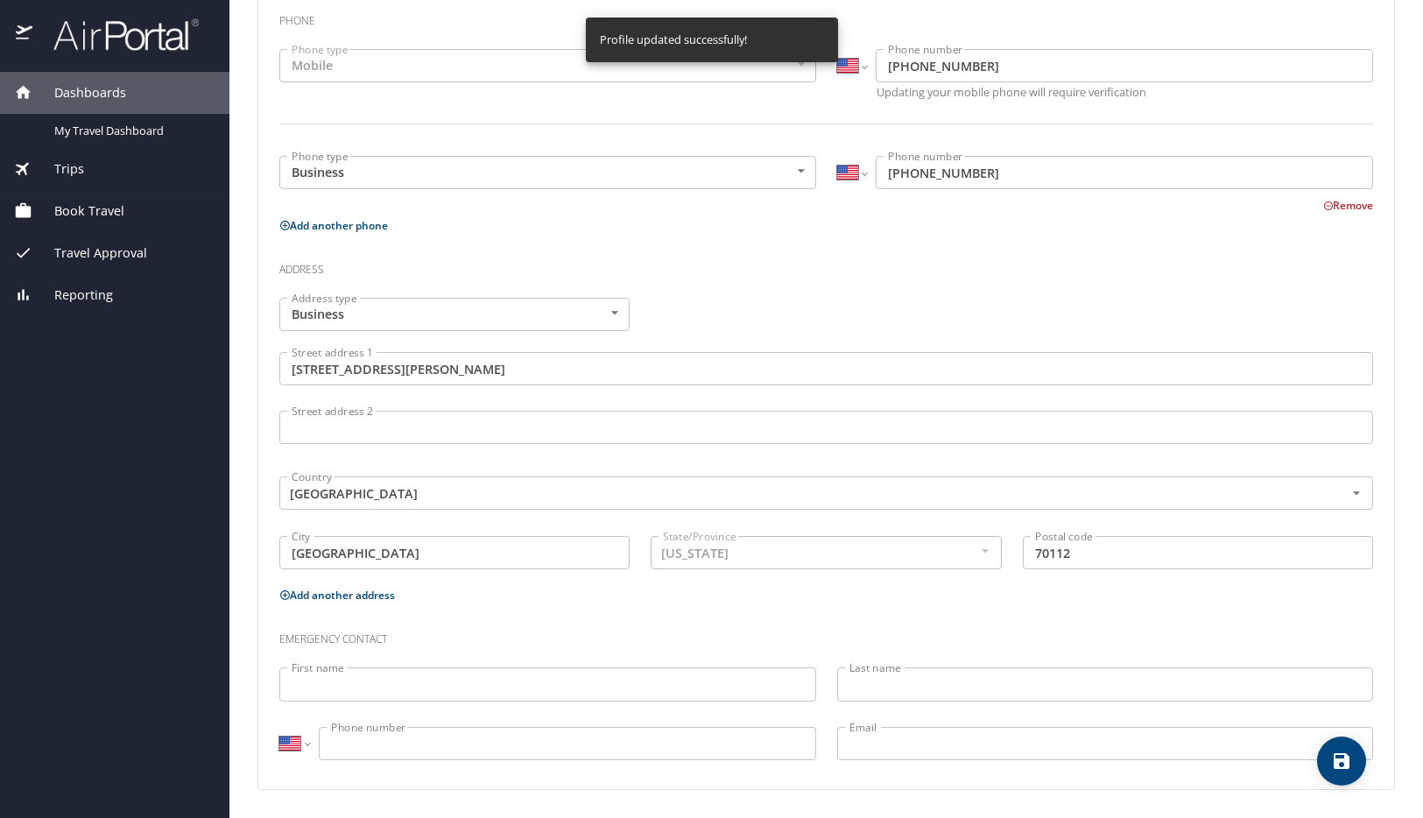
select select "US"
click at [128, 255] on span "Travel Approval" at bounding box center [89, 253] width 115 height 19
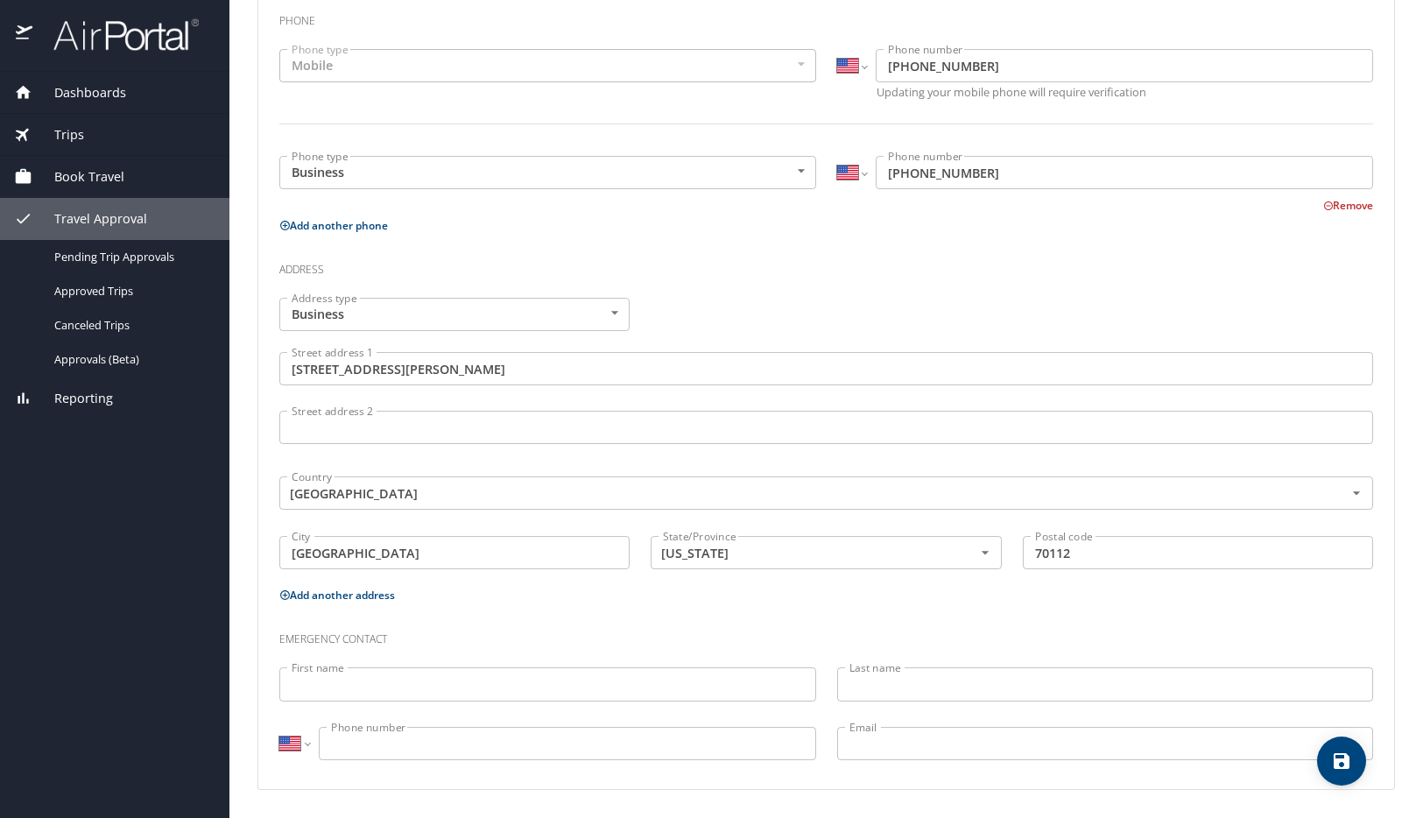
click at [104, 168] on span "Book Travel" at bounding box center [78, 176] width 92 height 19
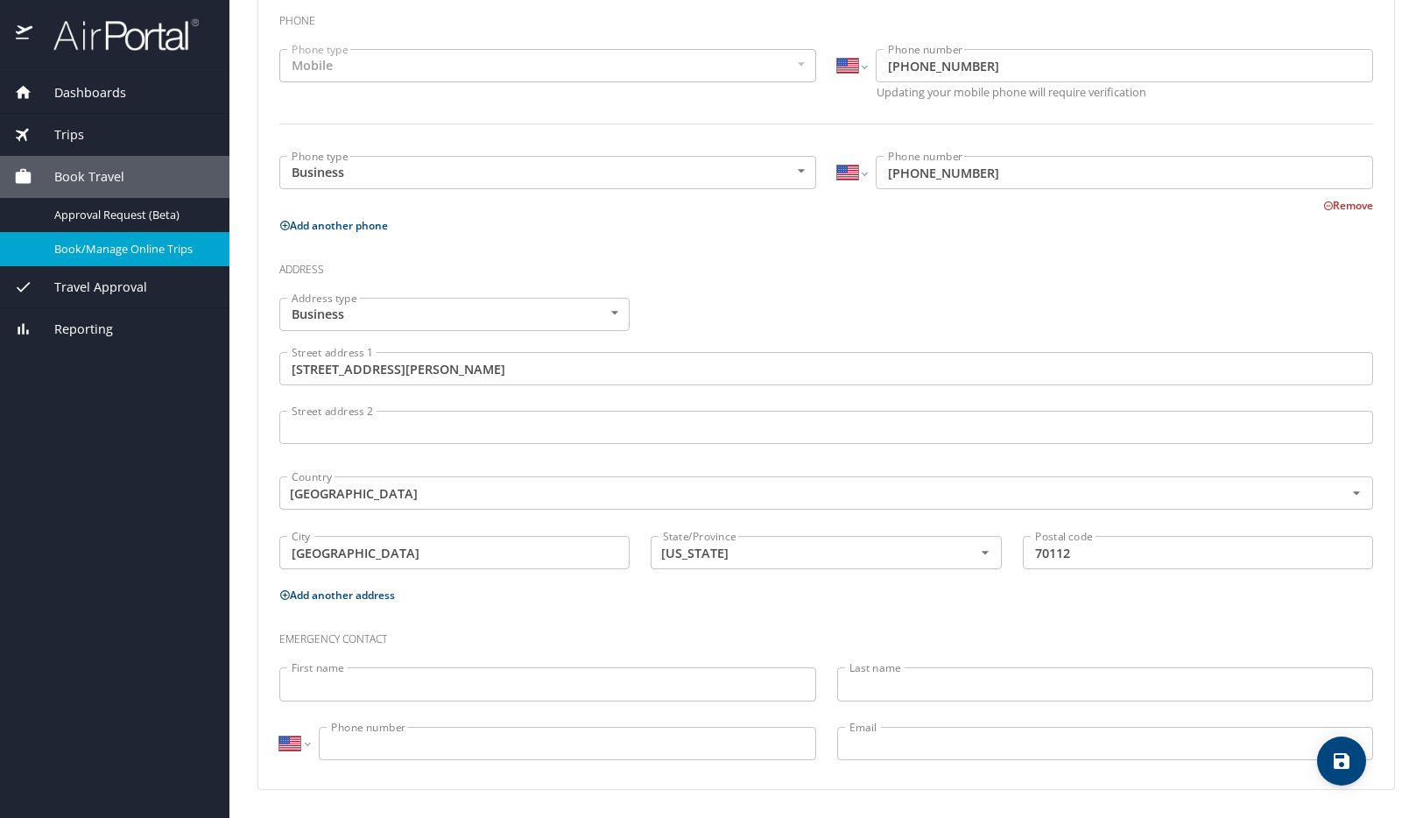
click at [119, 249] on span "Book/Manage Online Trips" at bounding box center [131, 249] width 154 height 17
click at [180, 293] on div "Travel Approval" at bounding box center [114, 287] width 201 height 19
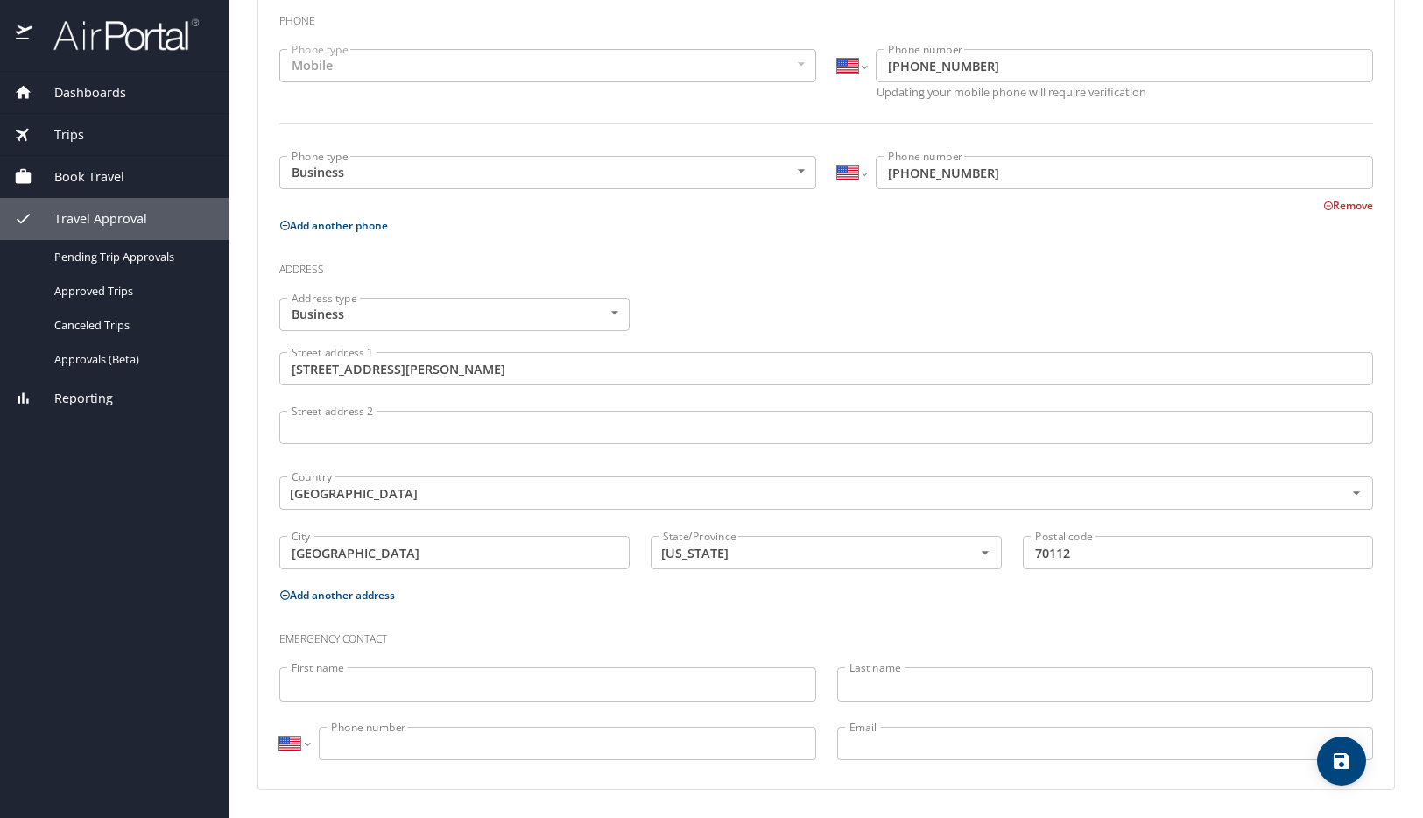
click at [118, 95] on span "Dashboards" at bounding box center [79, 92] width 94 height 19
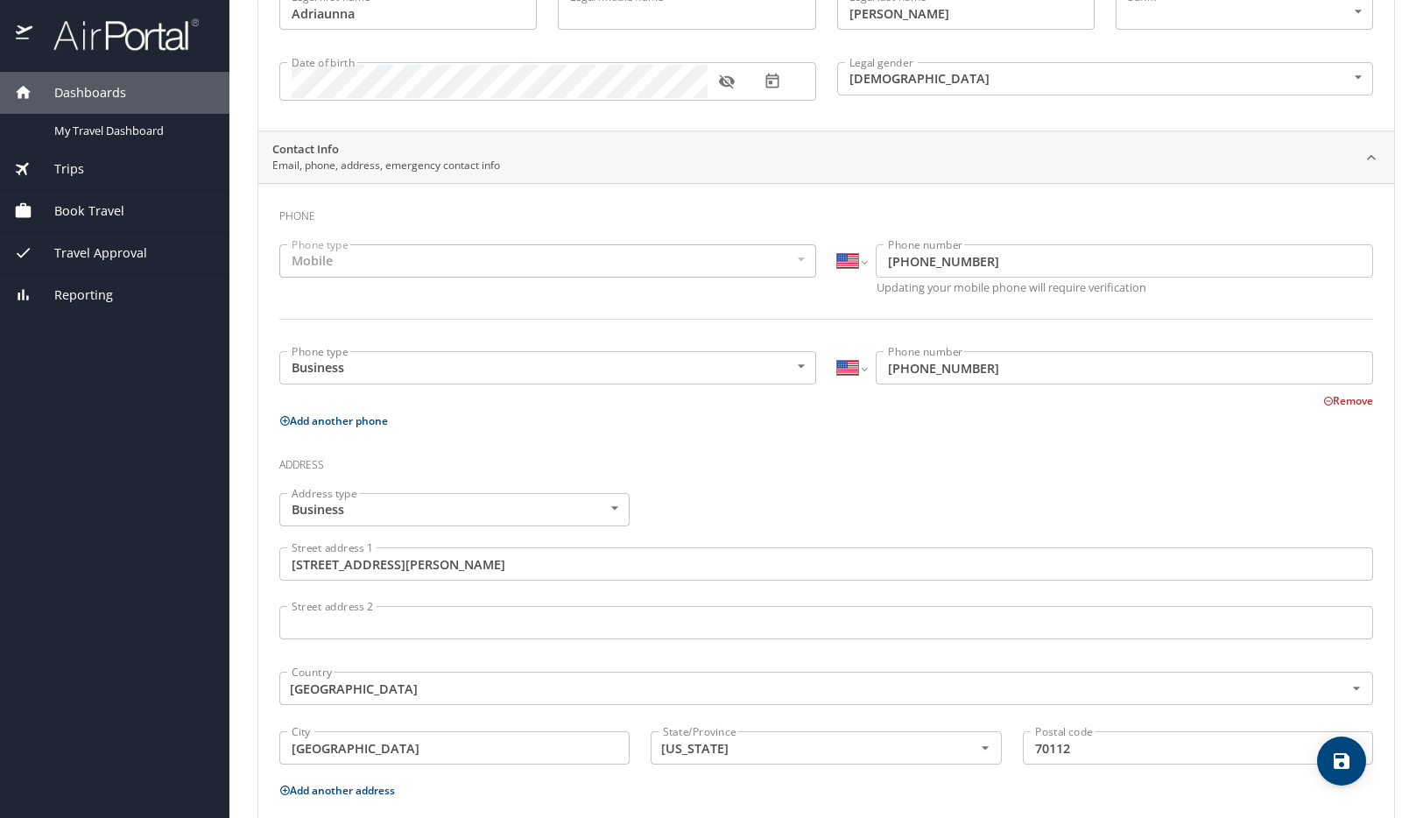
scroll to position [0, 0]
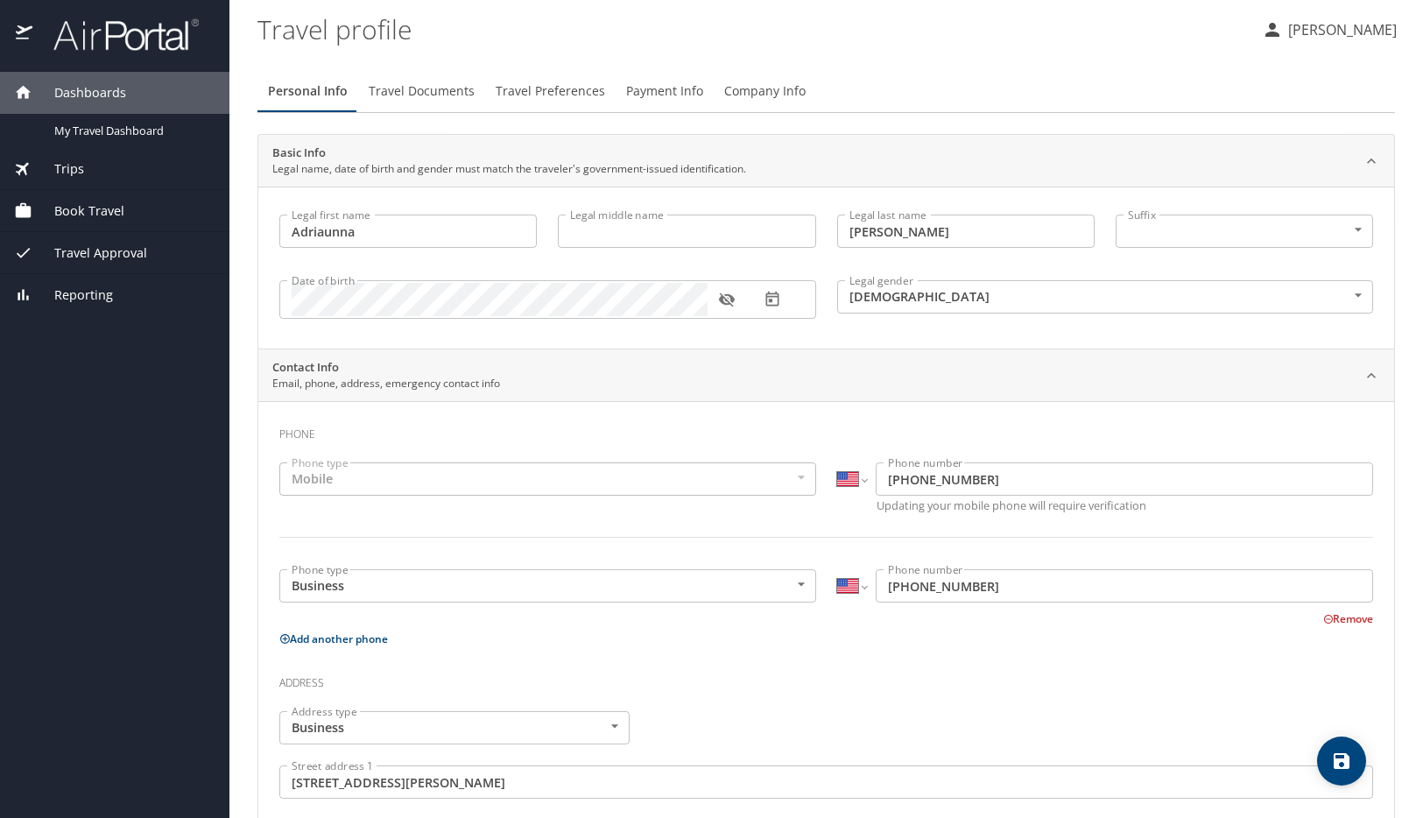
click at [415, 88] on span "Travel Documents" at bounding box center [422, 92] width 106 height 22
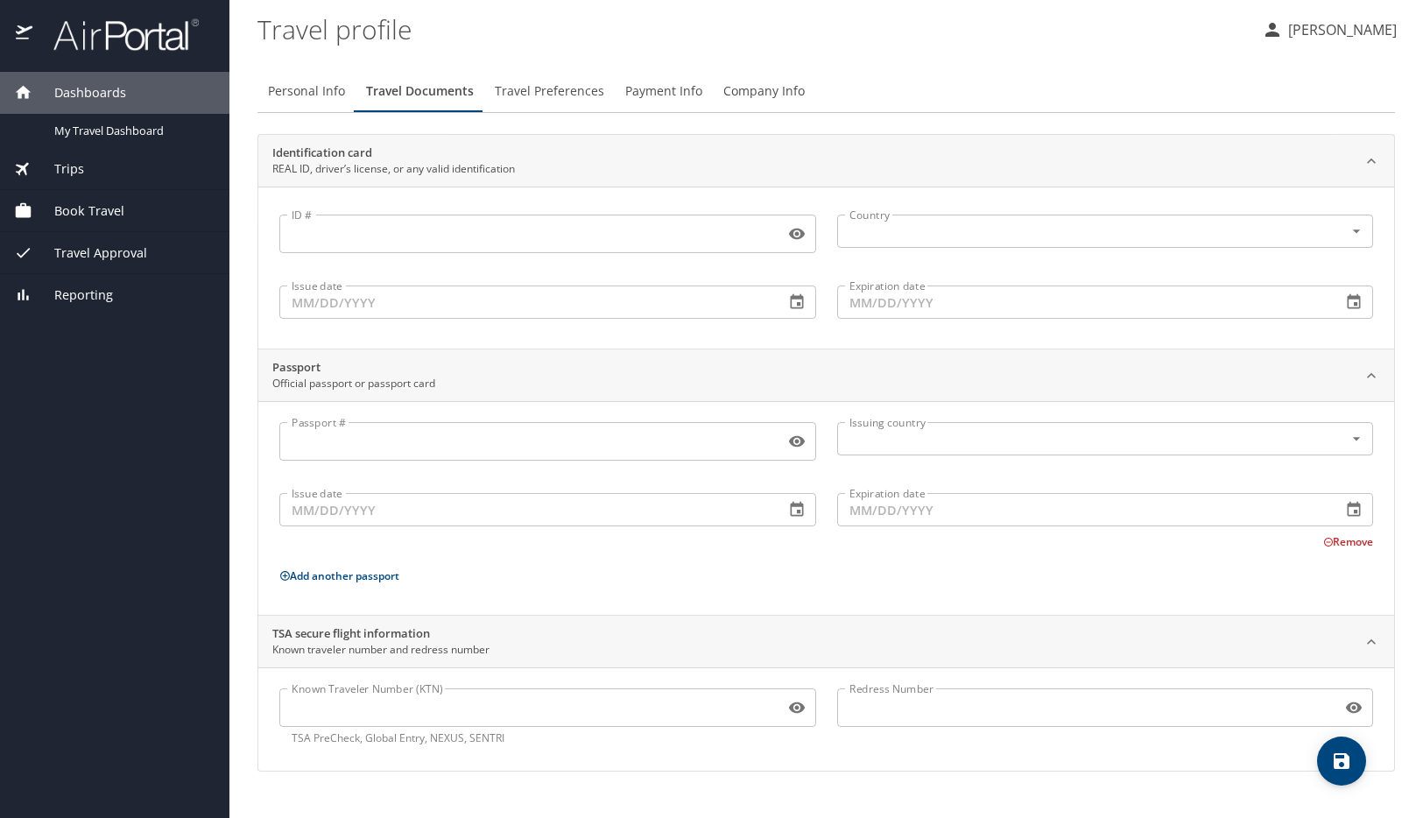
click at [89, 41] on img at bounding box center [116, 35] width 165 height 34
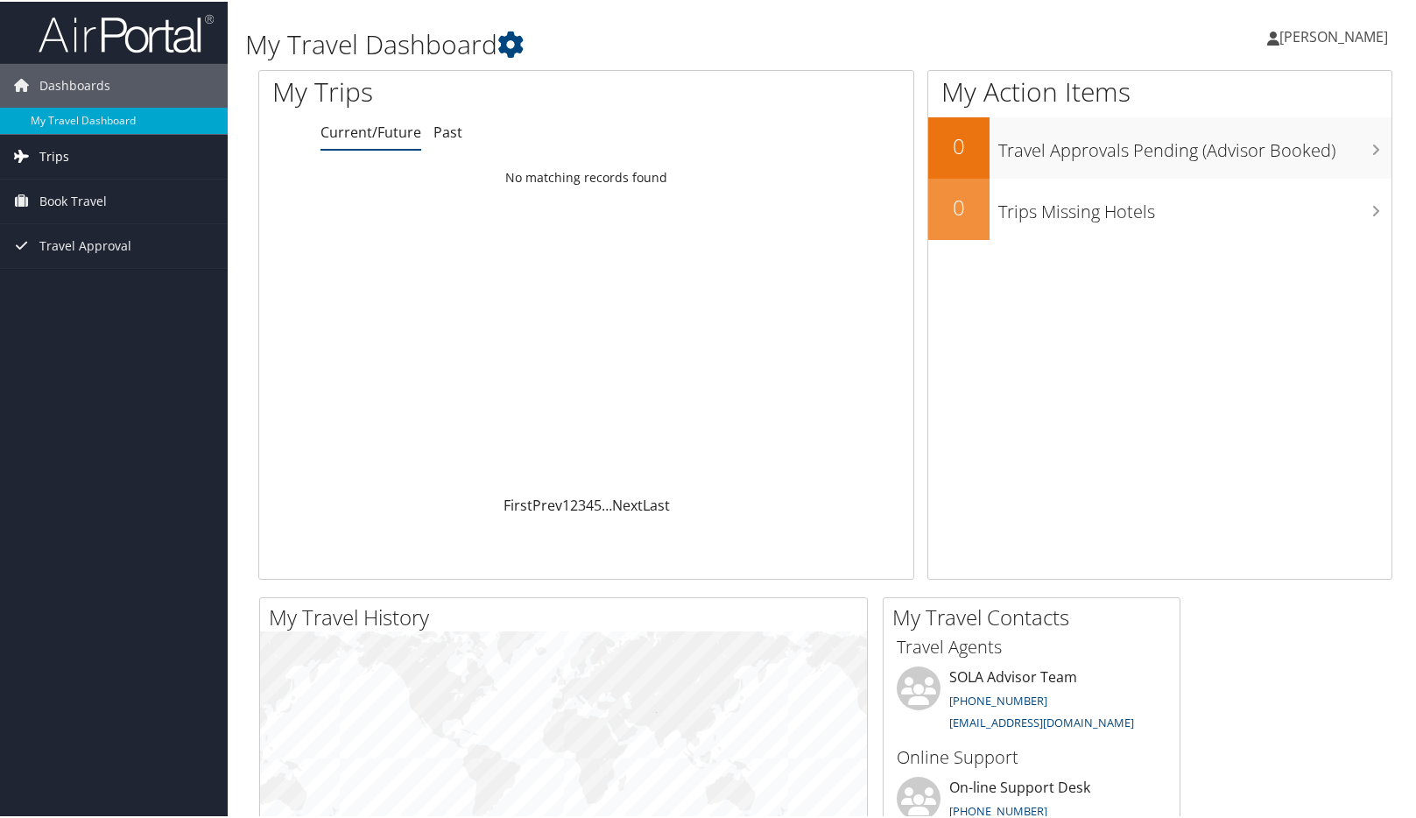
click at [83, 167] on link "Trips" at bounding box center [114, 155] width 228 height 44
click at [100, 278] on span "Book Travel" at bounding box center [72, 279] width 67 height 44
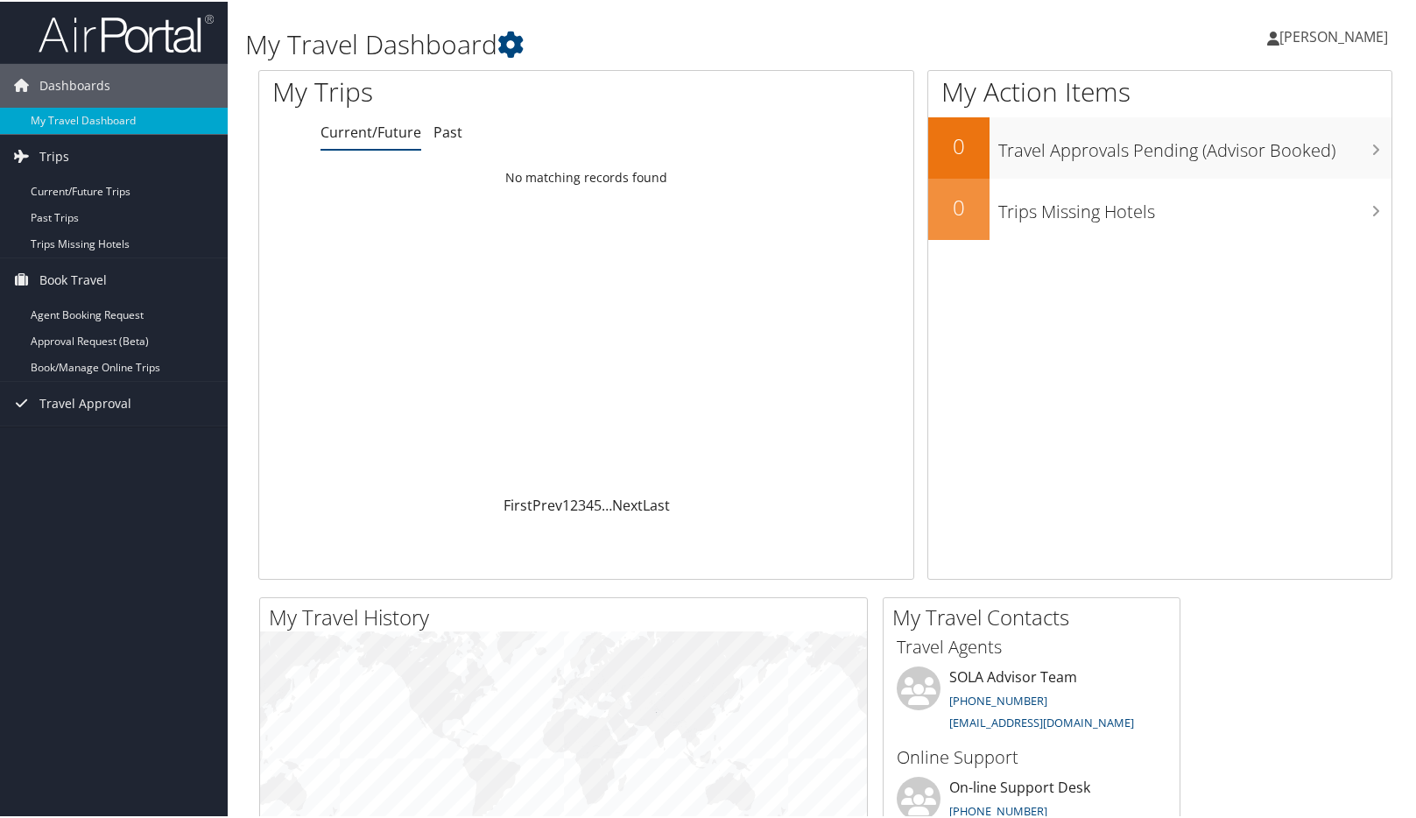
click at [1323, 25] on span "[PERSON_NAME]" at bounding box center [1334, 34] width 109 height 19
click at [1285, 128] on link "Travel Agency Contacts" at bounding box center [1287, 126] width 195 height 30
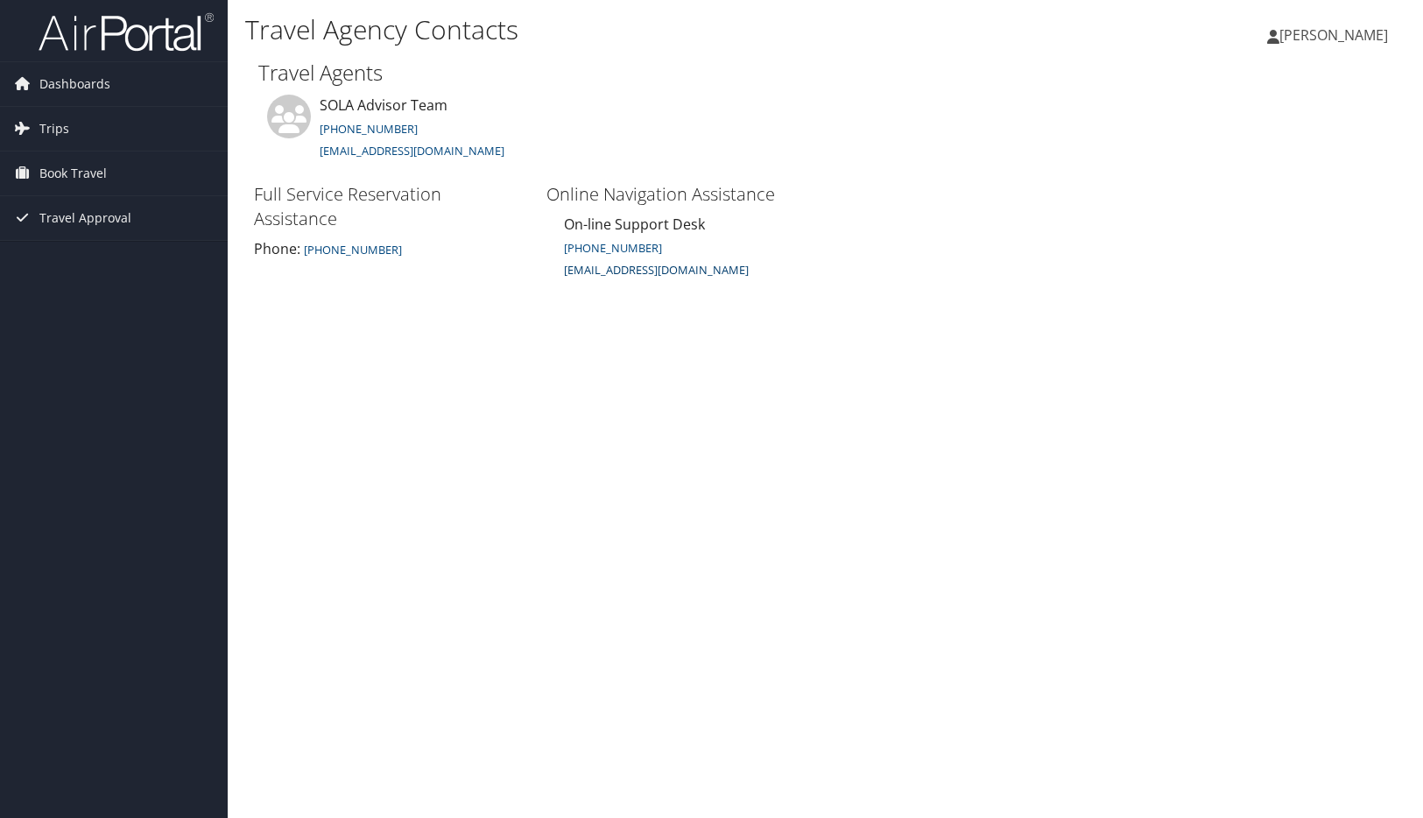
click at [682, 272] on small "[EMAIL_ADDRESS][DOMAIN_NAME]" at bounding box center [656, 270] width 185 height 16
